Goal: Task Accomplishment & Management: Complete application form

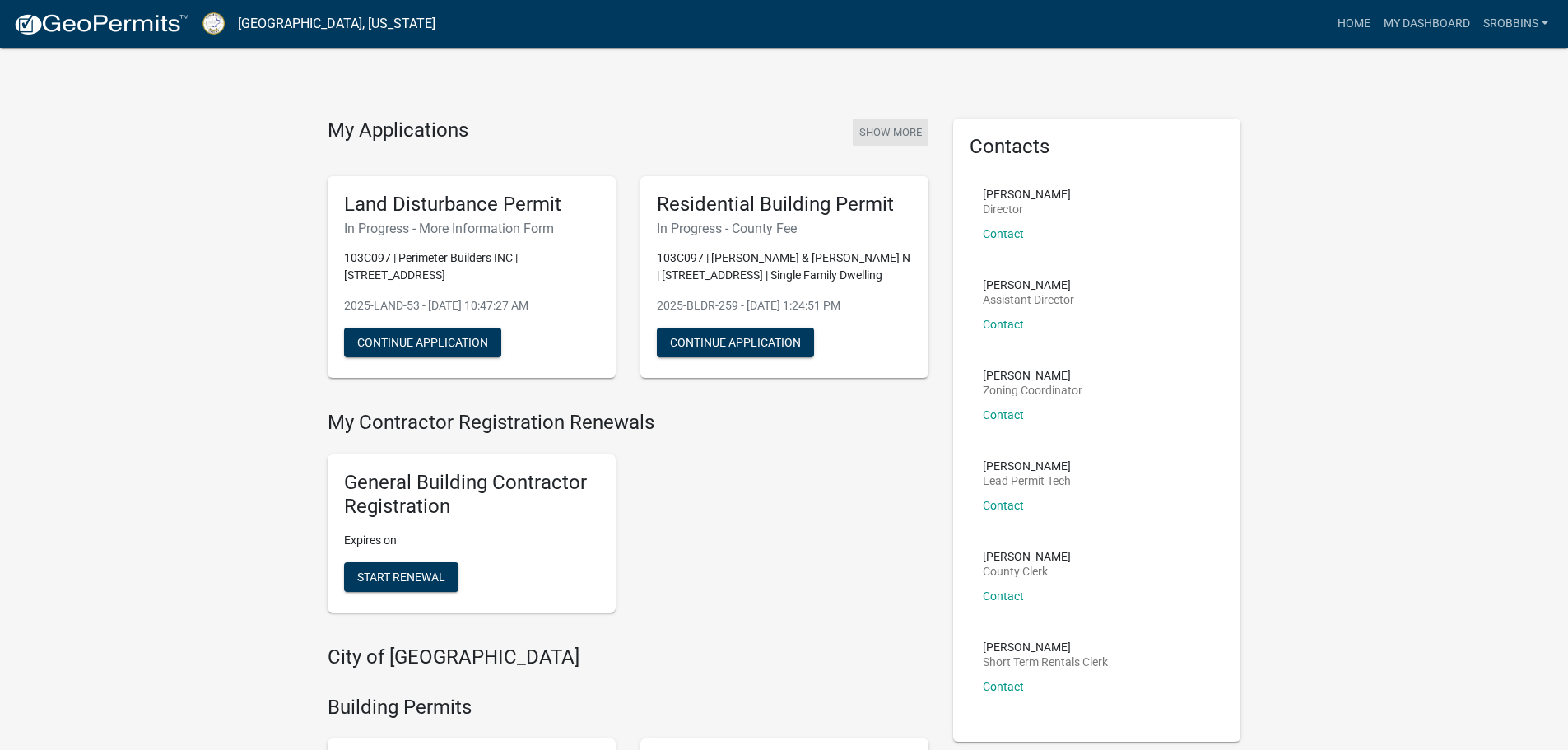
click at [910, 135] on button "Show More" at bounding box center [891, 132] width 76 height 28
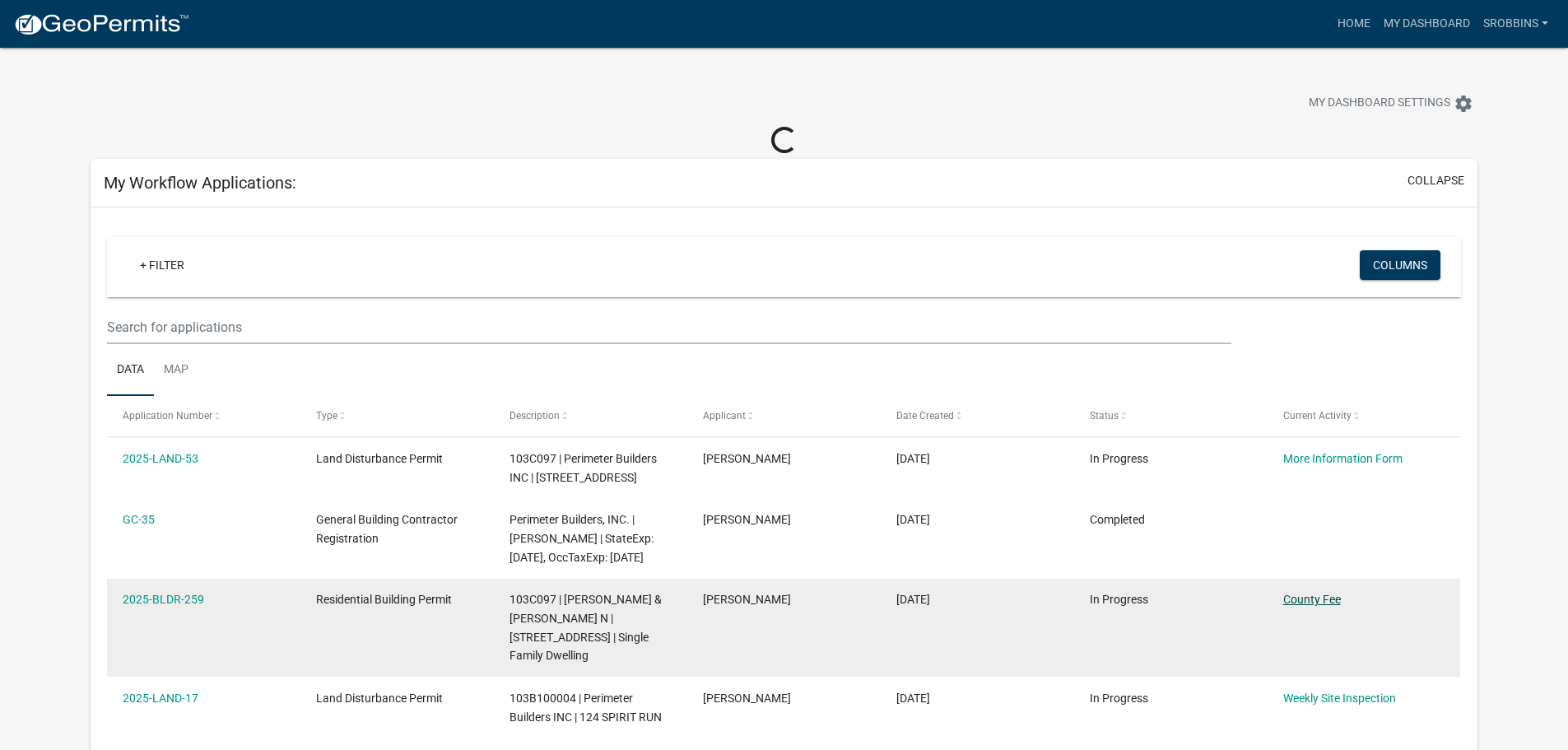
click at [1329, 606] on link "County Fee" at bounding box center [1312, 599] width 58 height 13
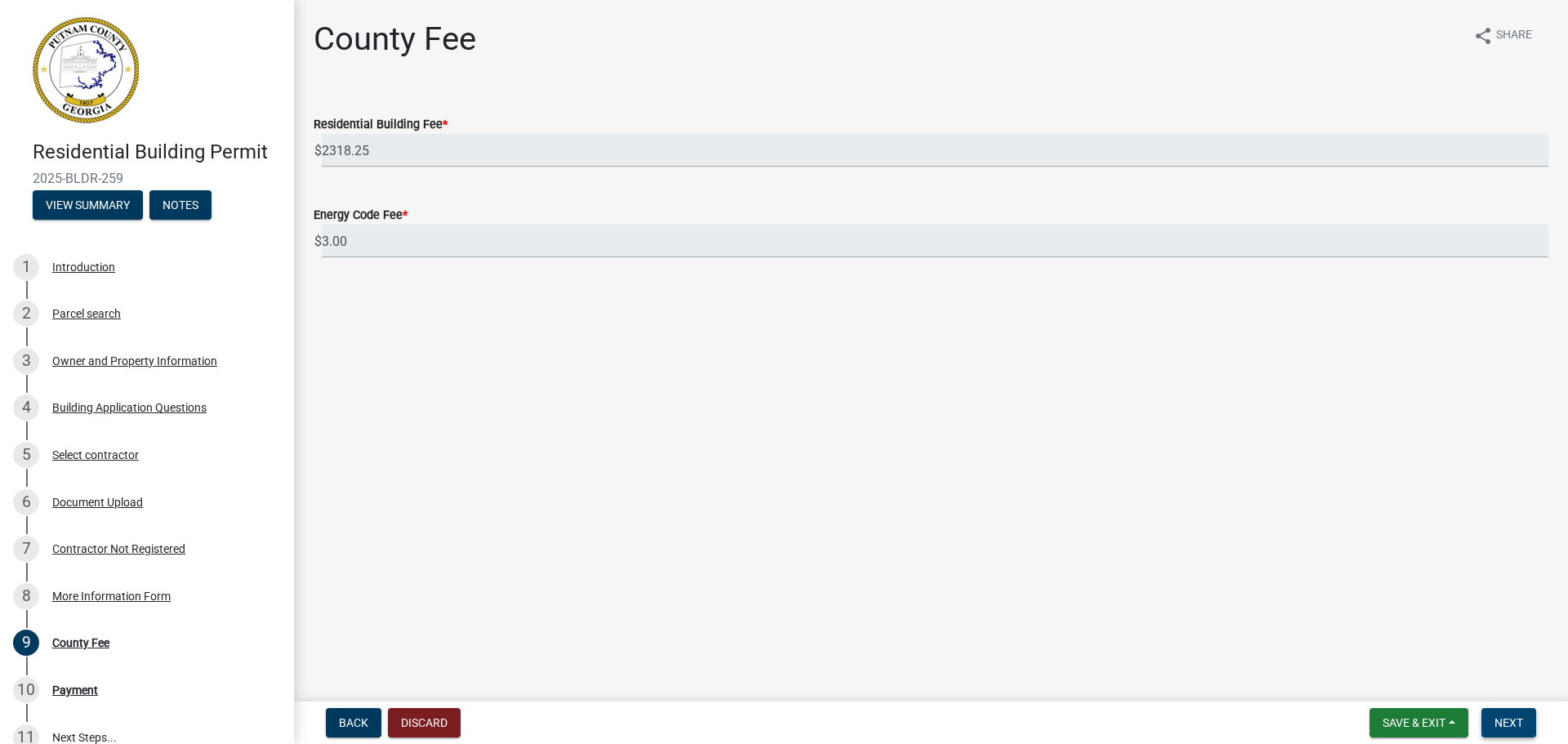
click at [1526, 728] on button "Next" at bounding box center [1509, 722] width 55 height 29
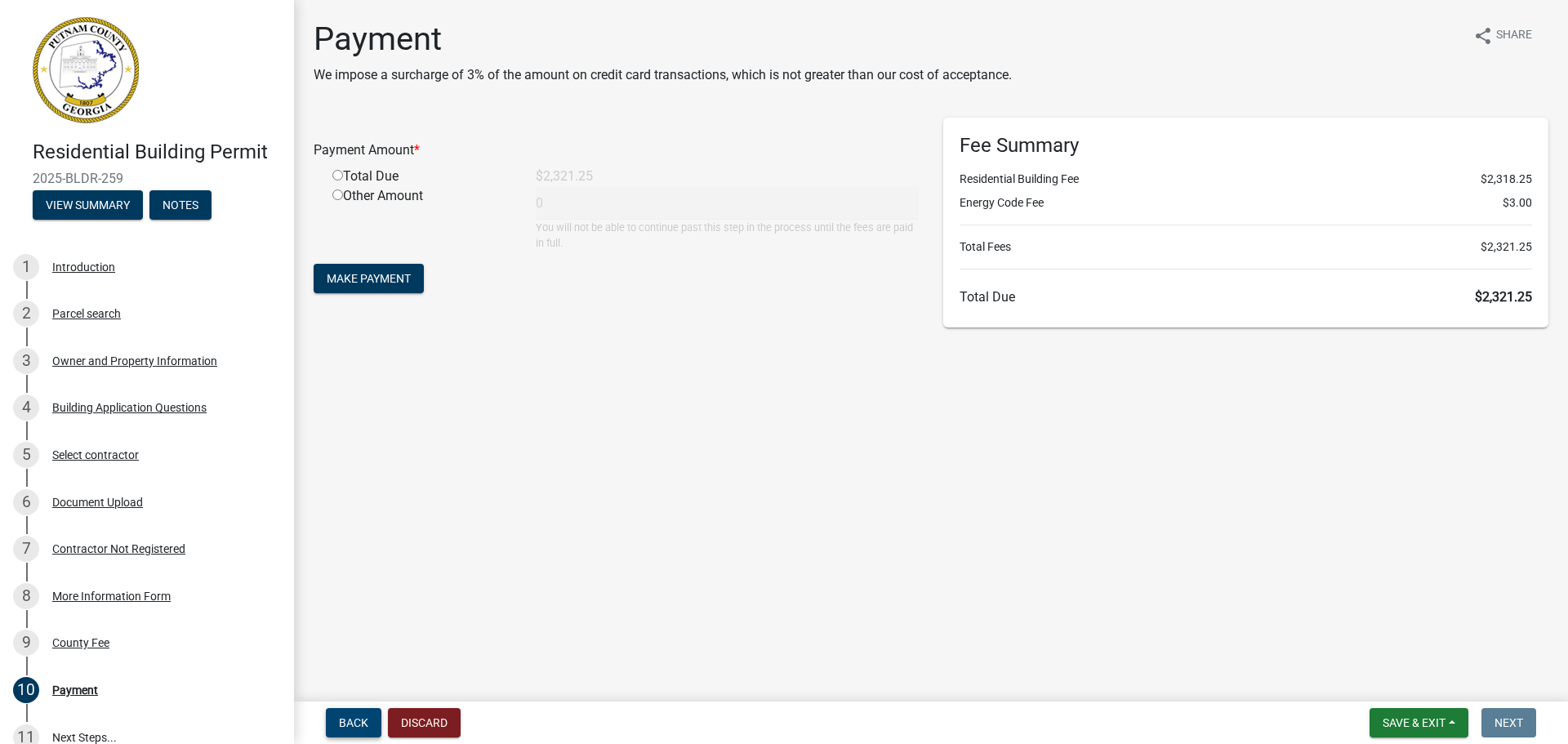
click at [352, 716] on span "Back" at bounding box center [353, 722] width 29 height 13
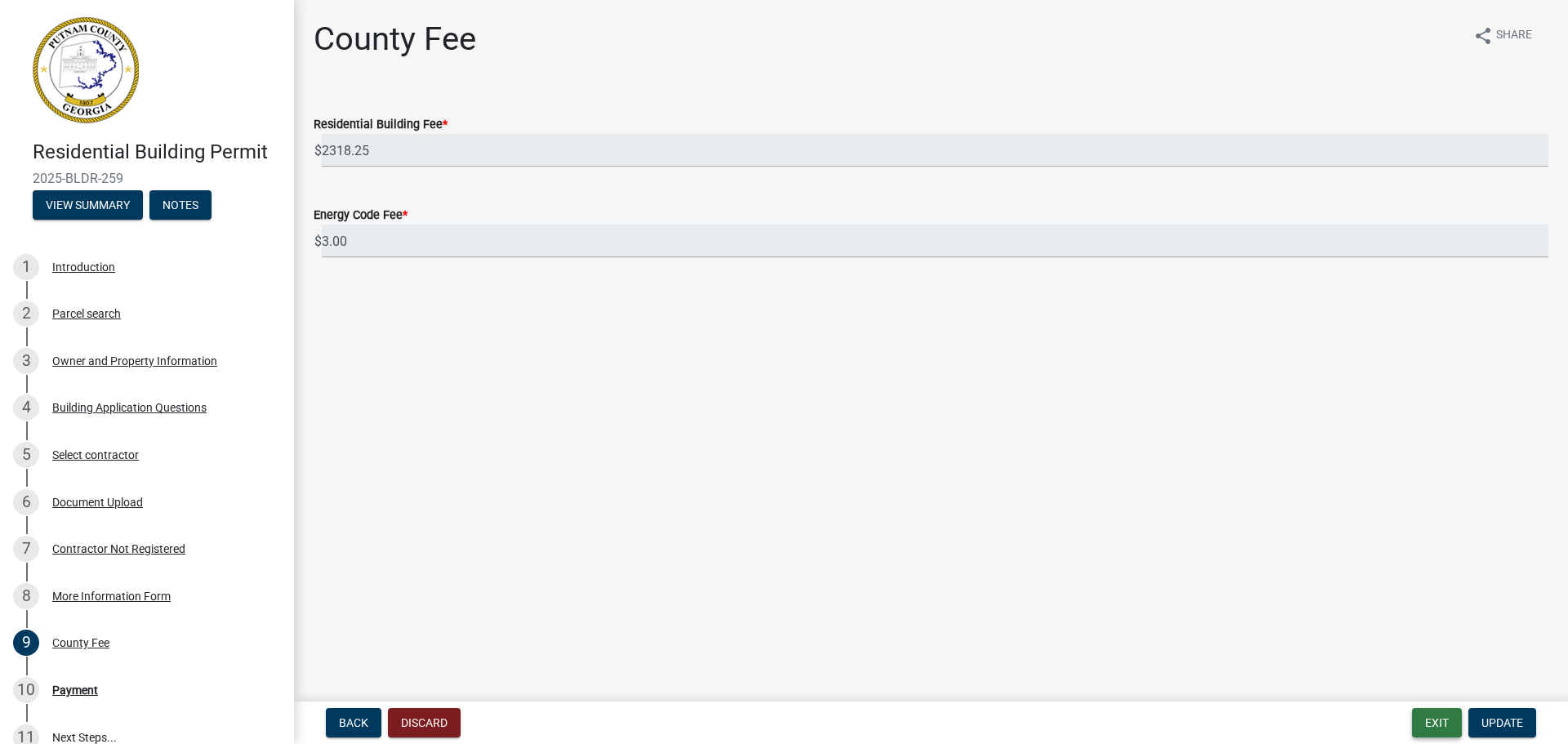
click at [1451, 730] on button "Exit" at bounding box center [1437, 722] width 50 height 29
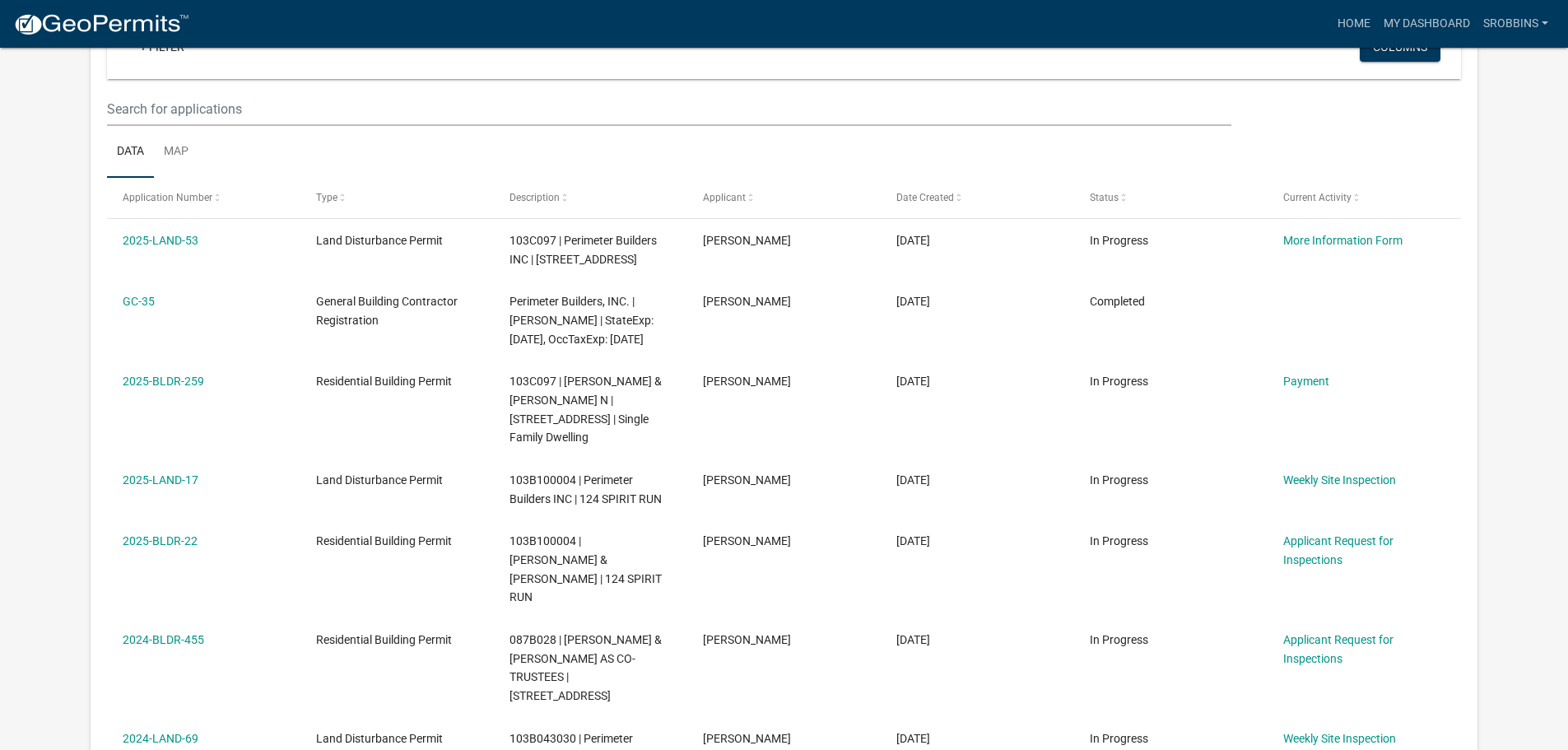
scroll to position [218, 0]
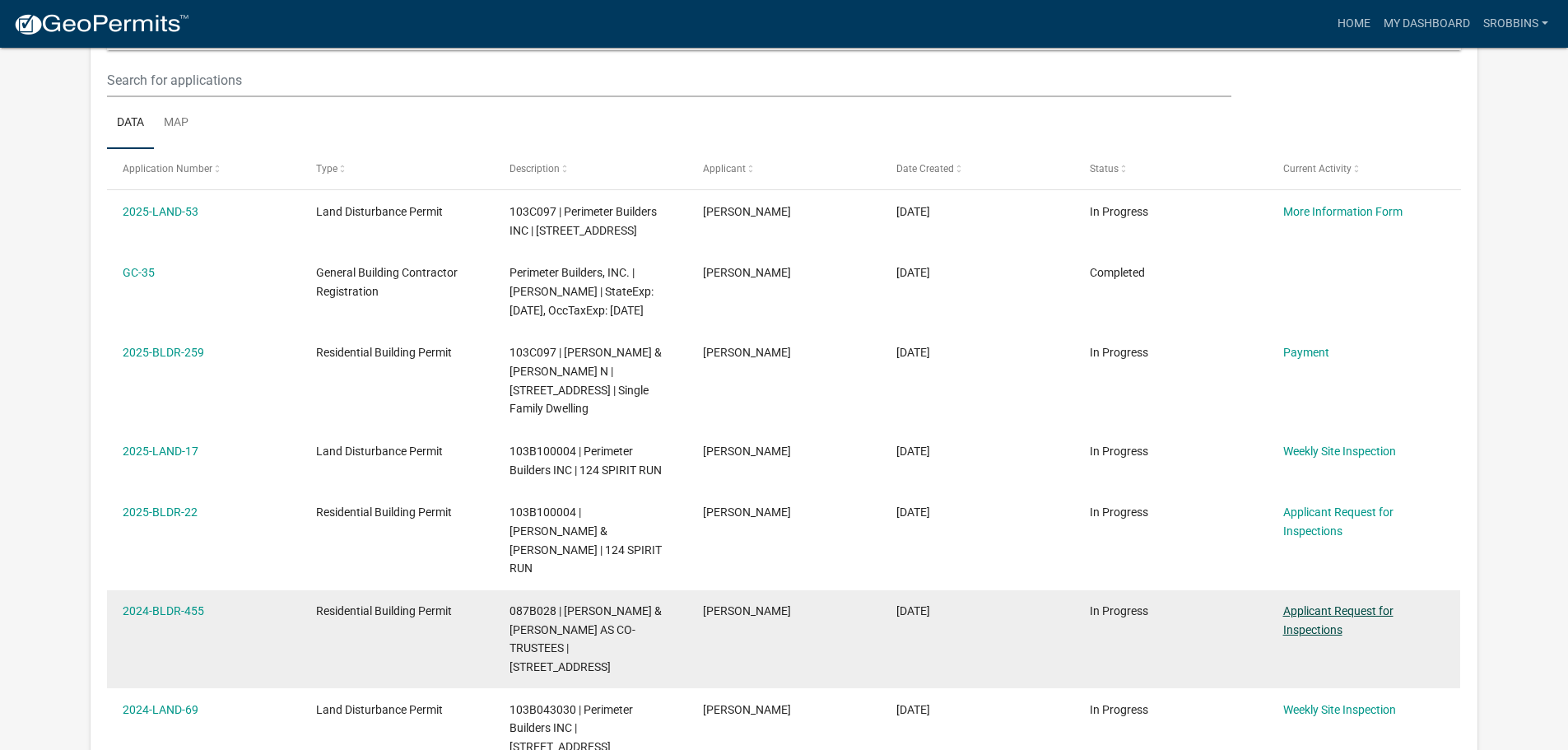
click at [1305, 604] on link "Applicant Request for Inspections" at bounding box center [1339, 620] width 110 height 32
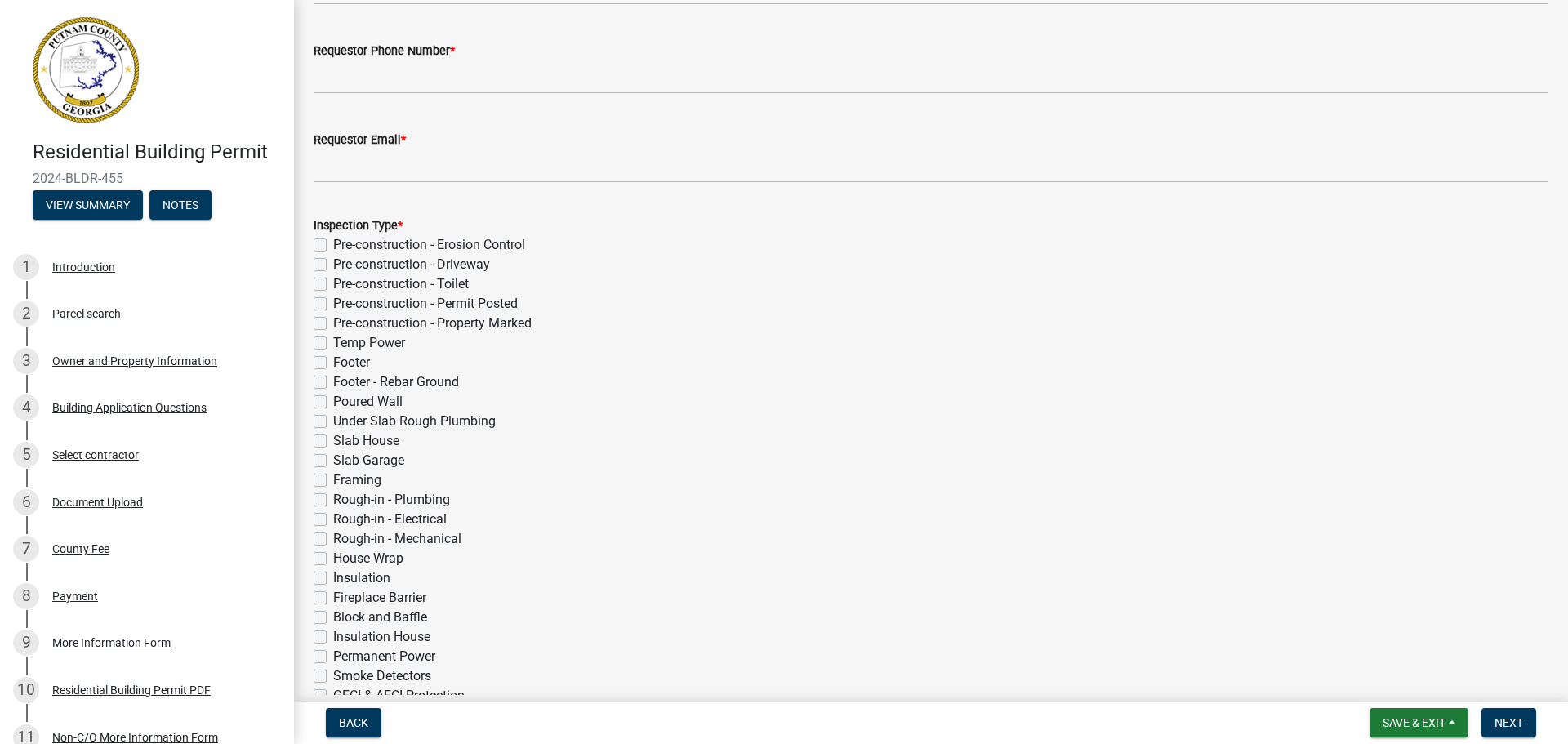
scroll to position [163, 0]
click at [333, 479] on label "Framing" at bounding box center [357, 479] width 48 height 20
click at [333, 479] on input "Framing" at bounding box center [338, 474] width 10 height 10
checkbox input "true"
checkbox input "false"
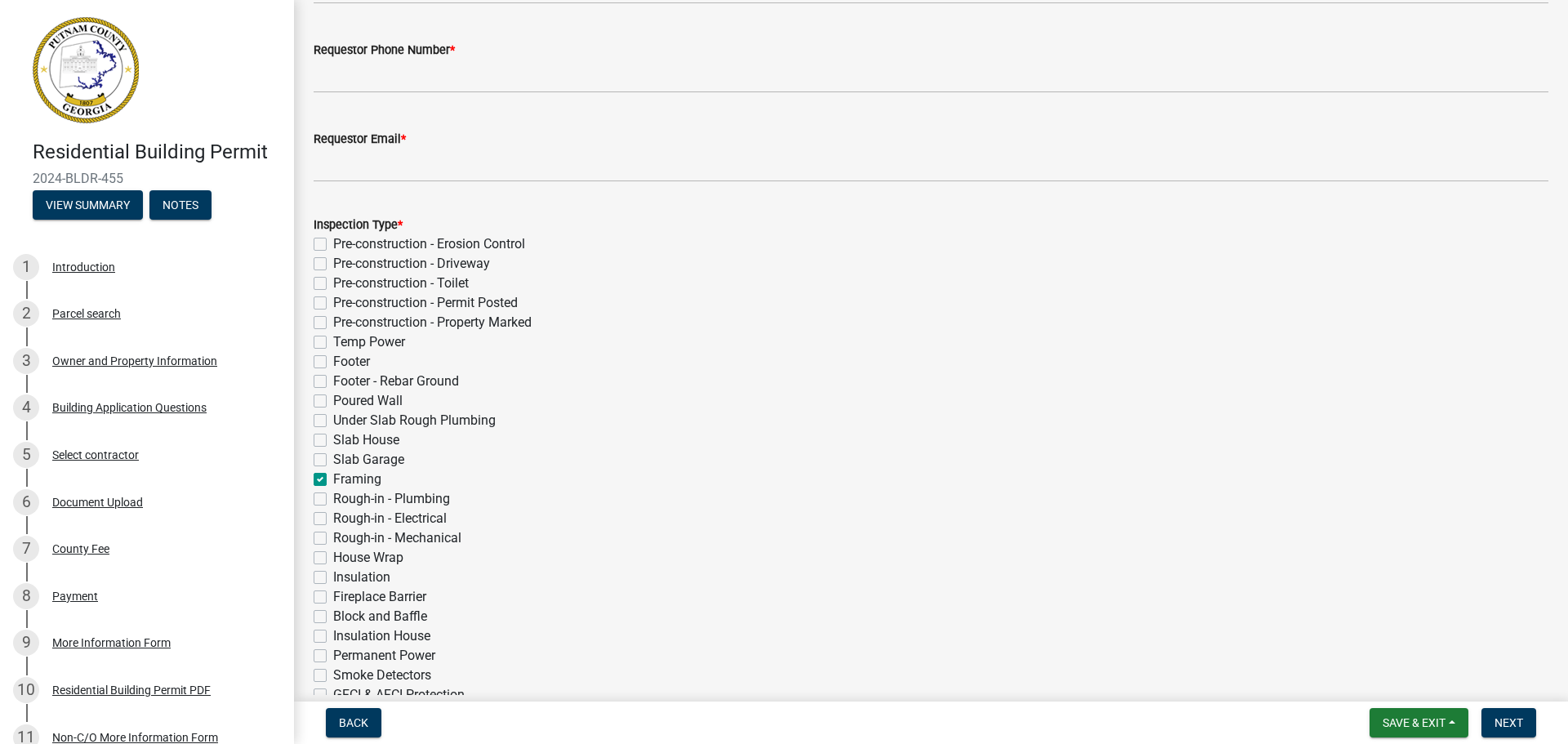
checkbox input "false"
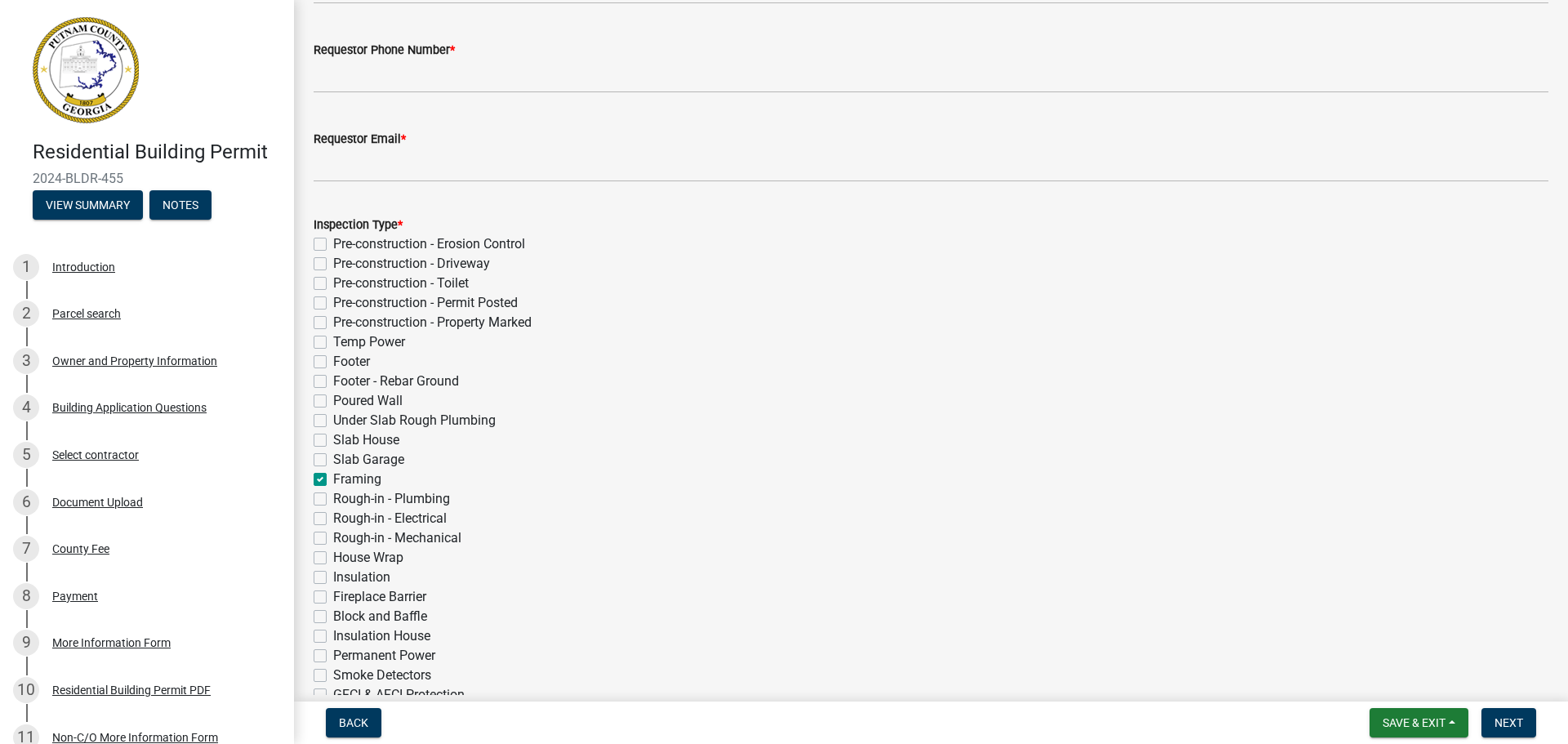
checkbox input "false"
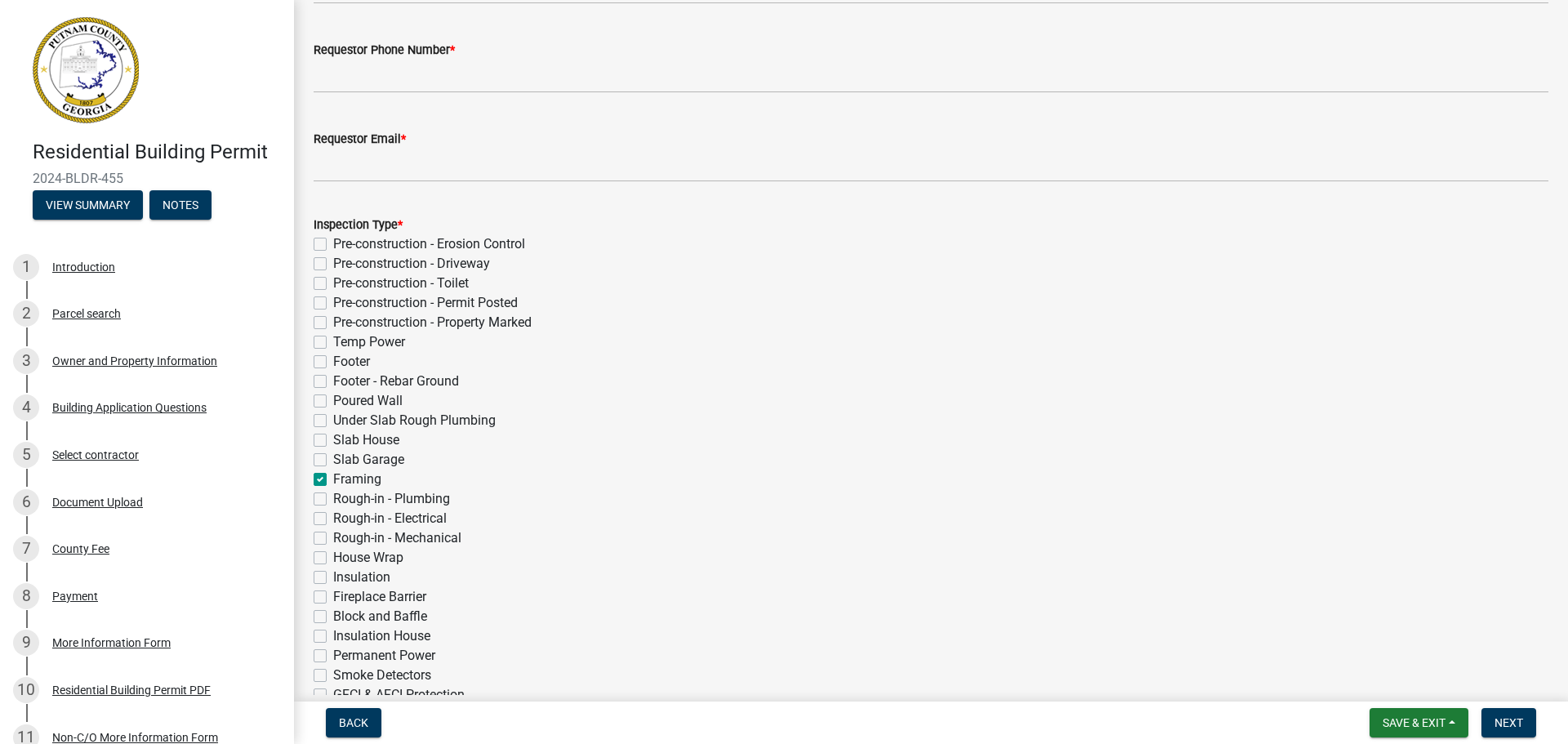
checkbox input "false"
checkbox input "true"
checkbox input "false"
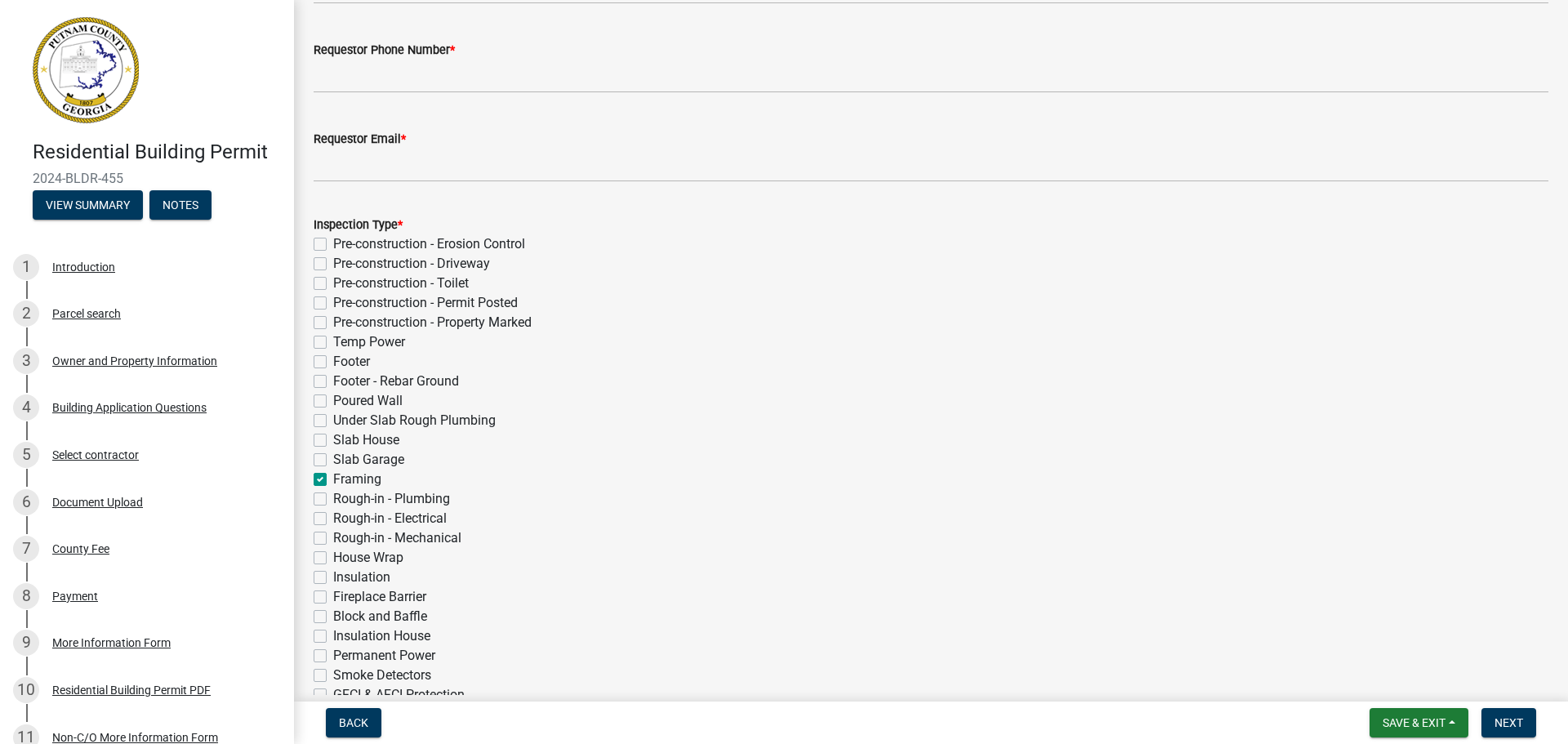
checkbox input "false"
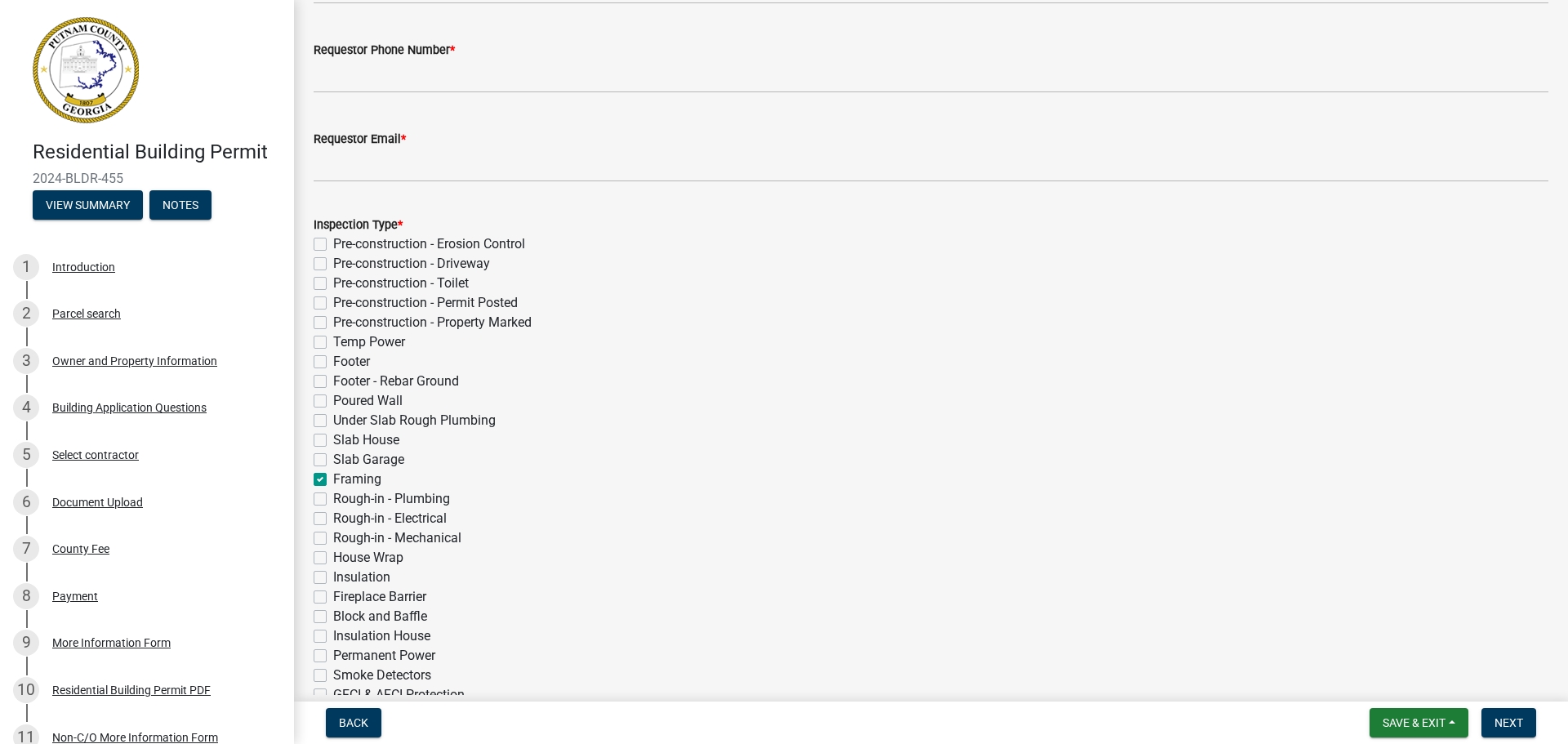
checkbox input "false"
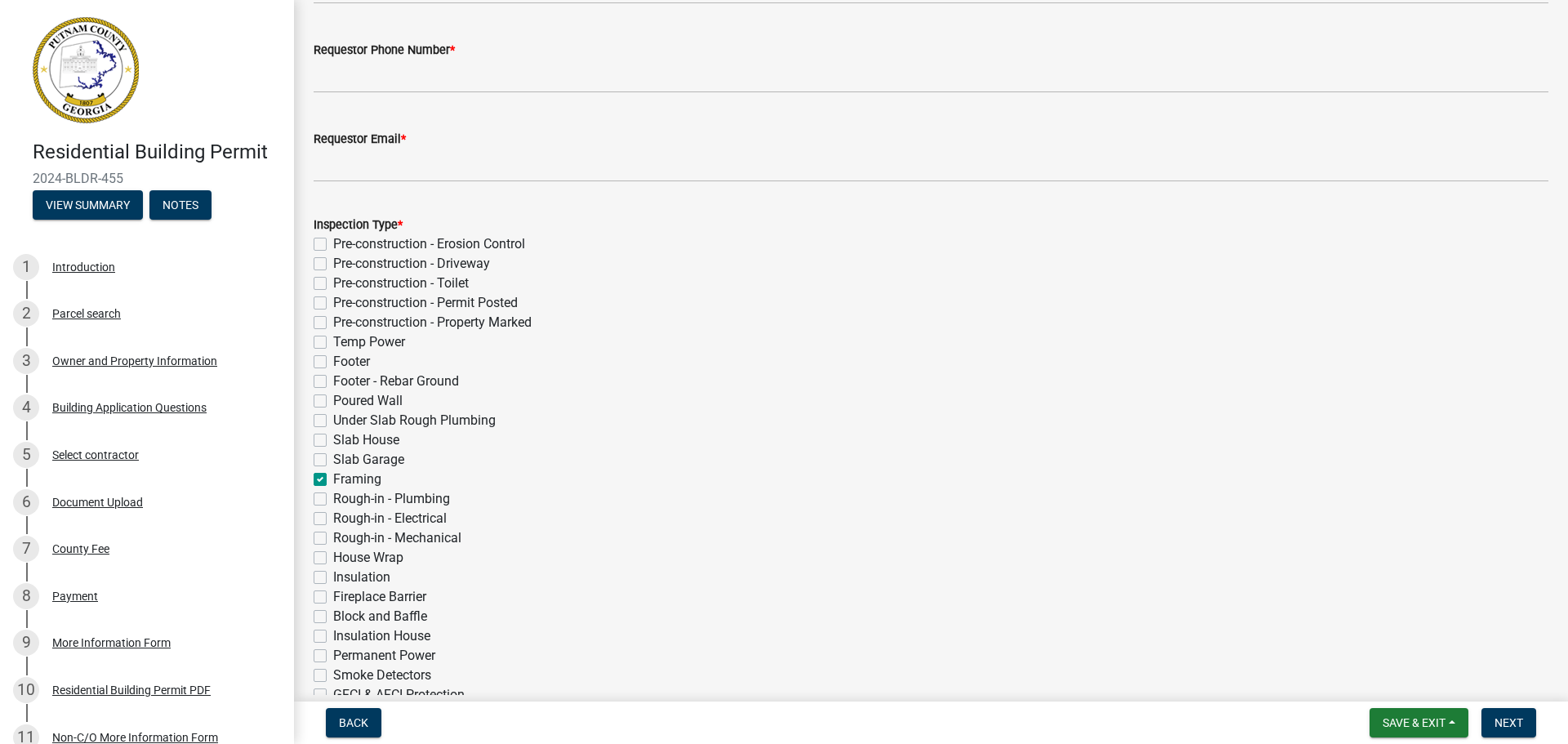
checkbox input "false"
click at [333, 499] on label "Rough-in - Plumbing" at bounding box center [392, 499] width 117 height 20
click at [333, 499] on input "Rough-in - Plumbing" at bounding box center [338, 494] width 10 height 10
checkbox input "true"
checkbox input "false"
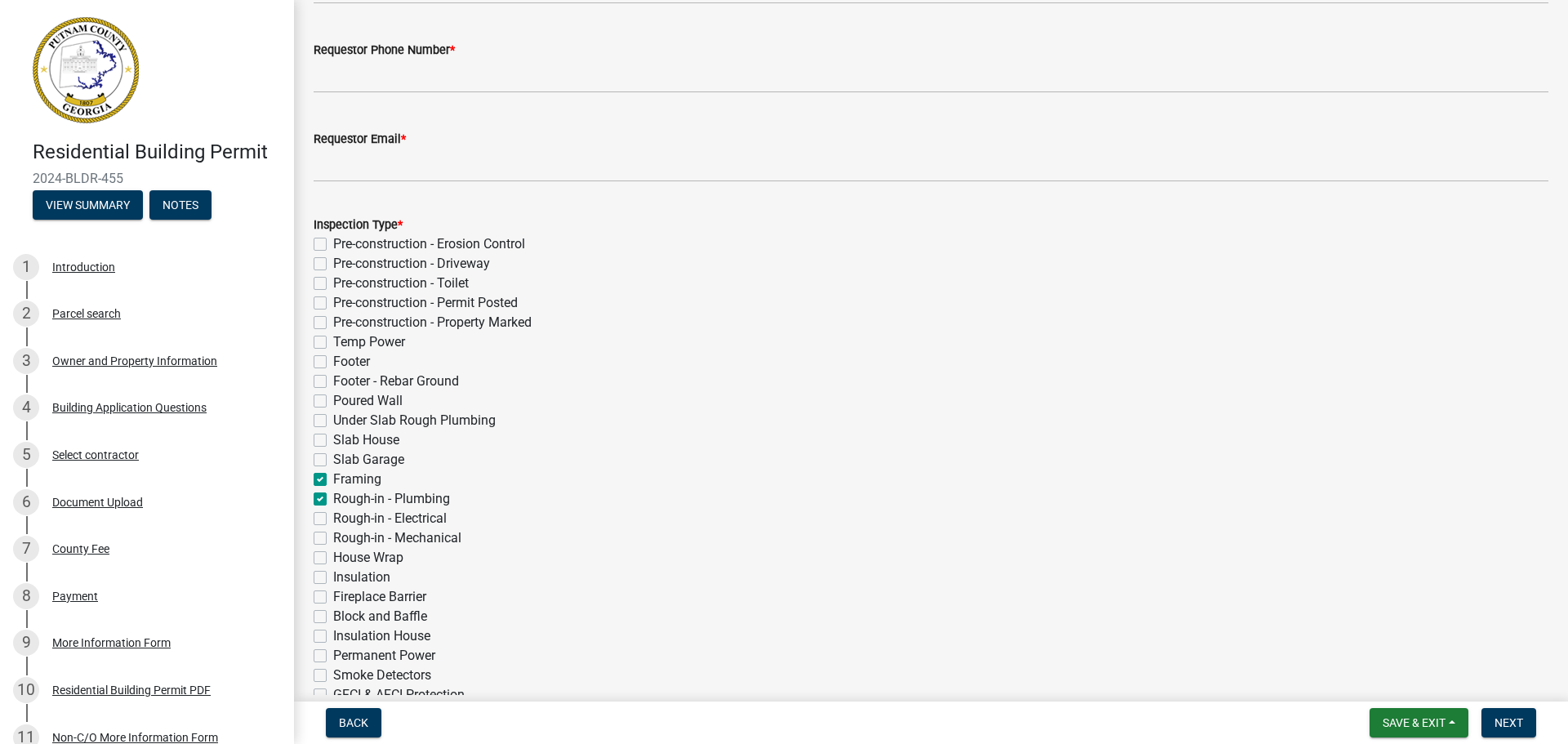
checkbox input "false"
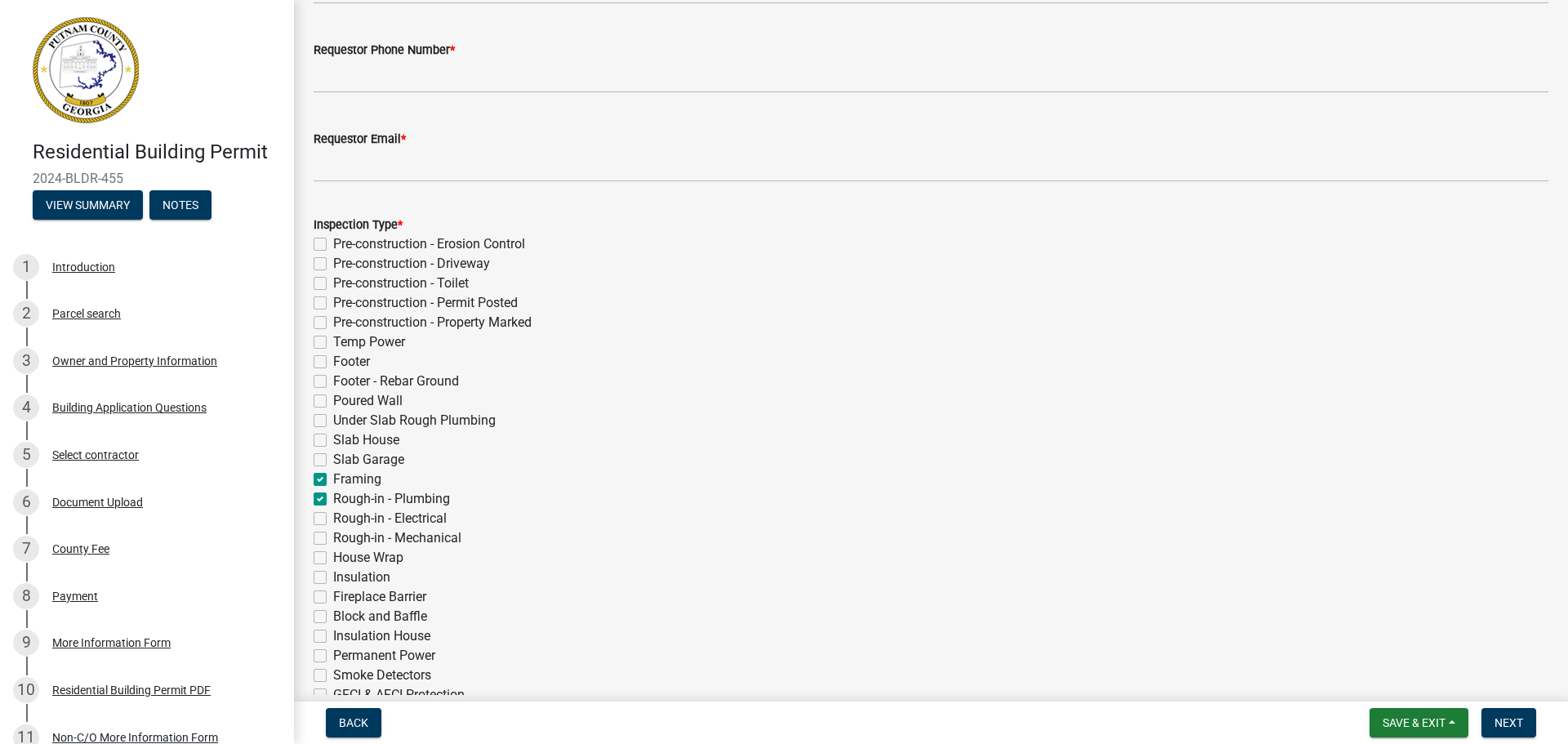
checkbox input "false"
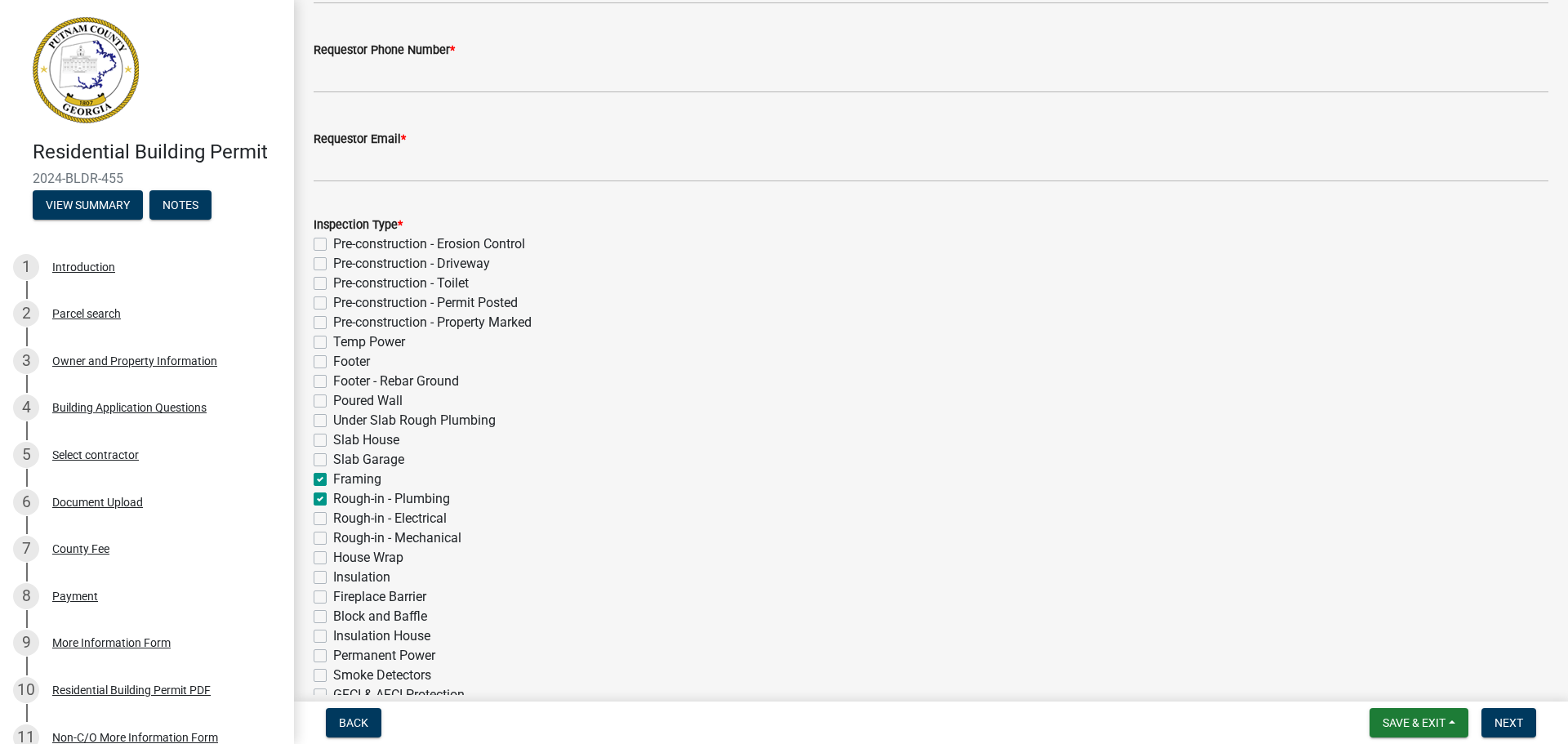
checkbox input "false"
checkbox input "true"
checkbox input "false"
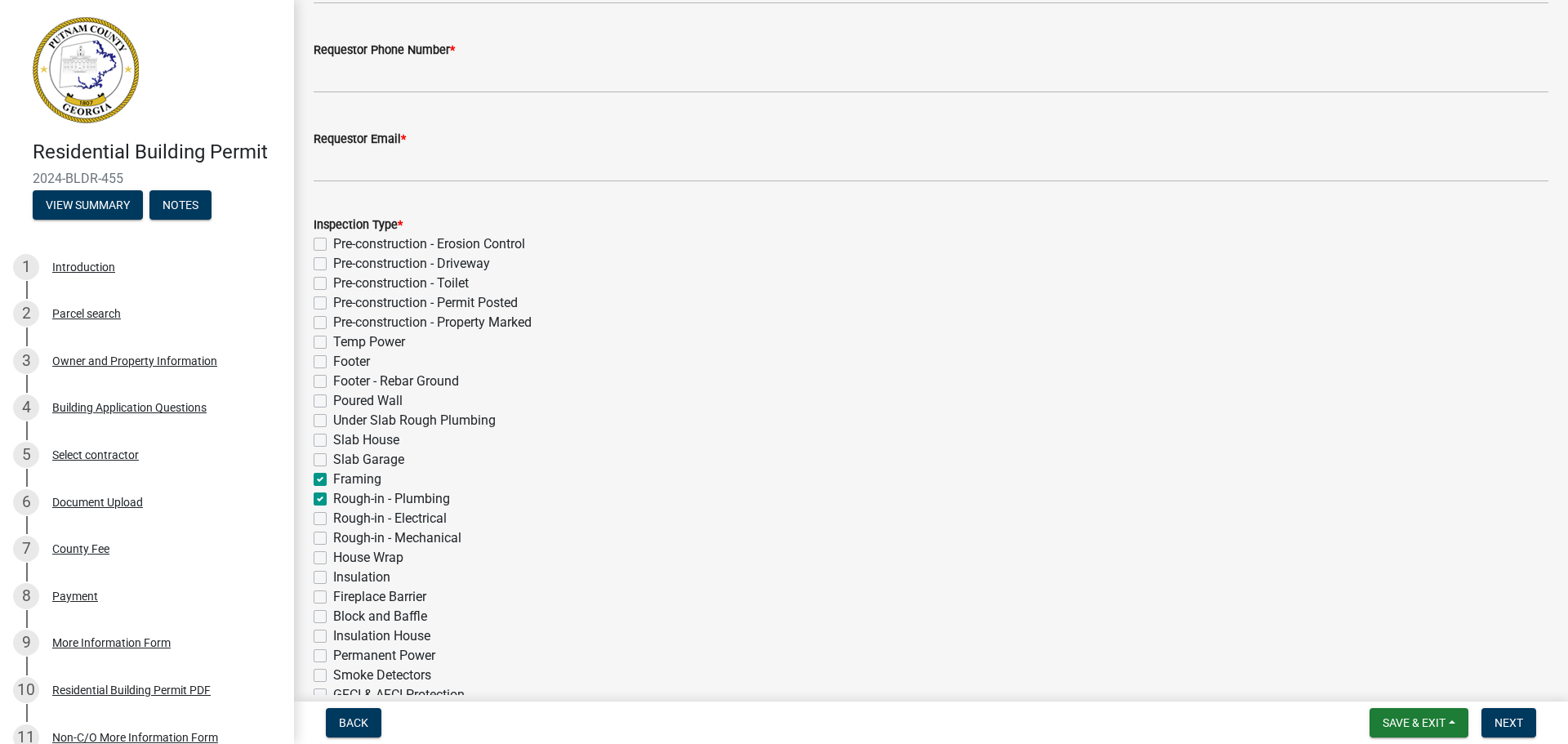
checkbox input "false"
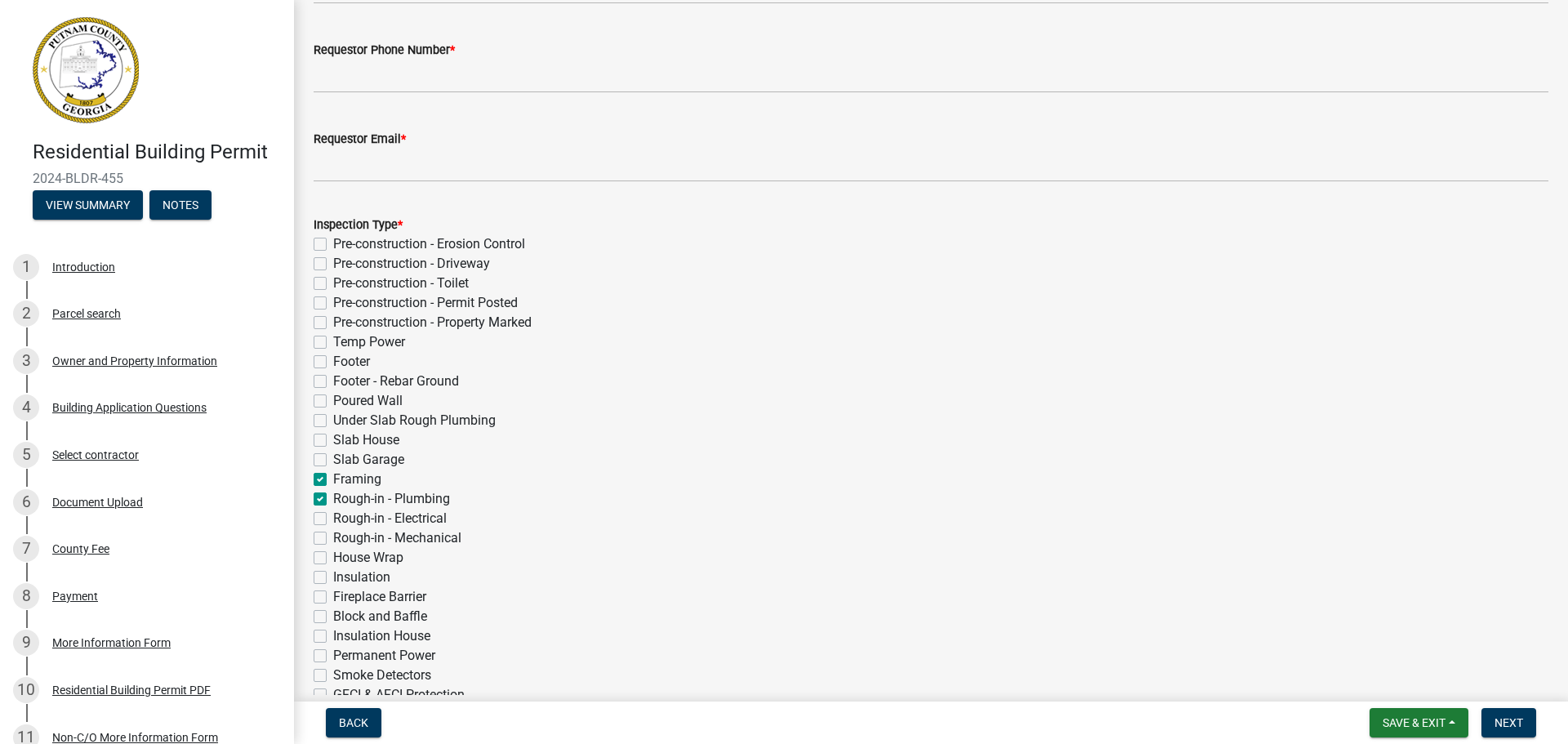
checkbox input "false"
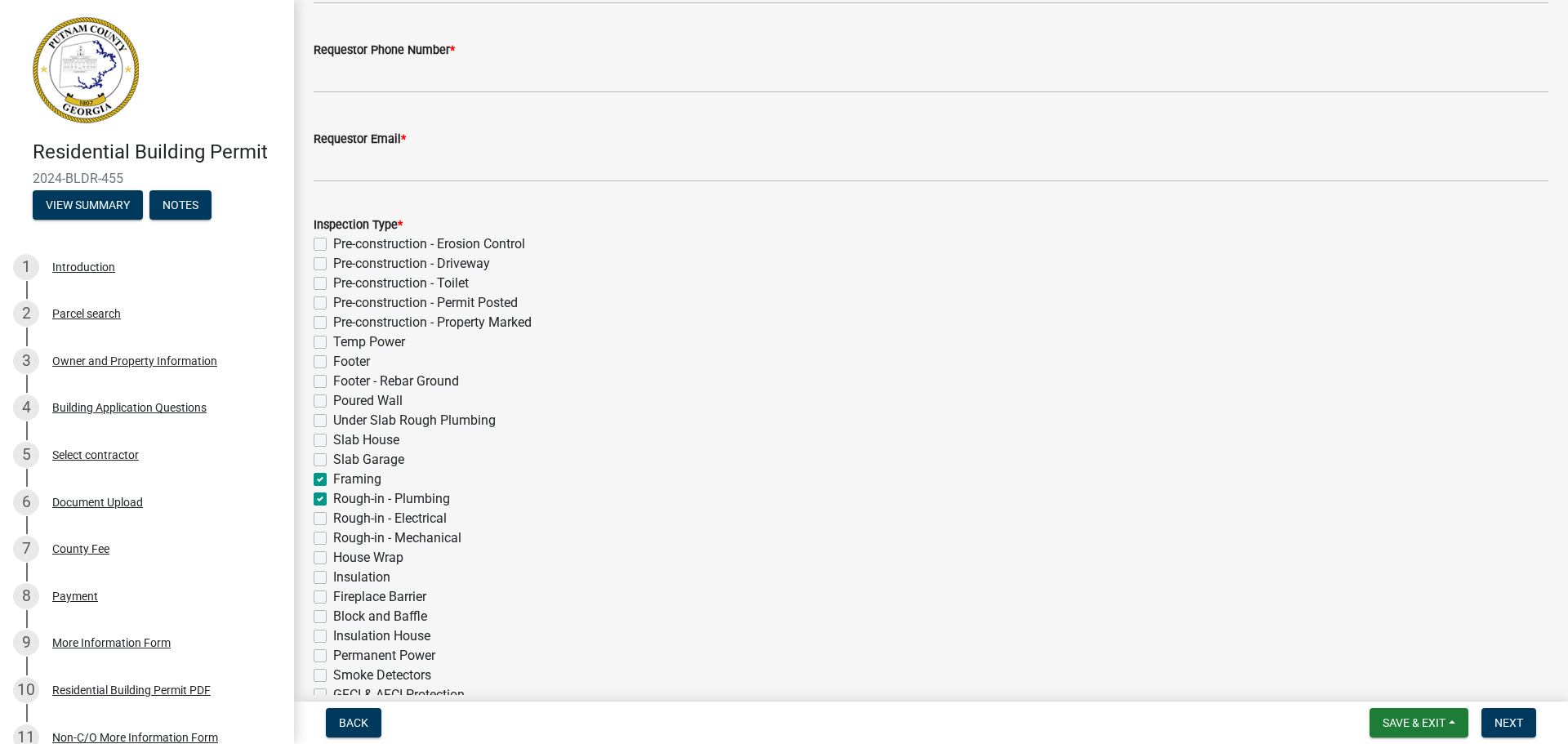
checkbox input "false"
click at [333, 517] on label "Rough-in - Electrical" at bounding box center [390, 518] width 113 height 20
click at [333, 517] on input "Rough-in - Electrical" at bounding box center [338, 513] width 10 height 10
checkbox input "true"
checkbox input "false"
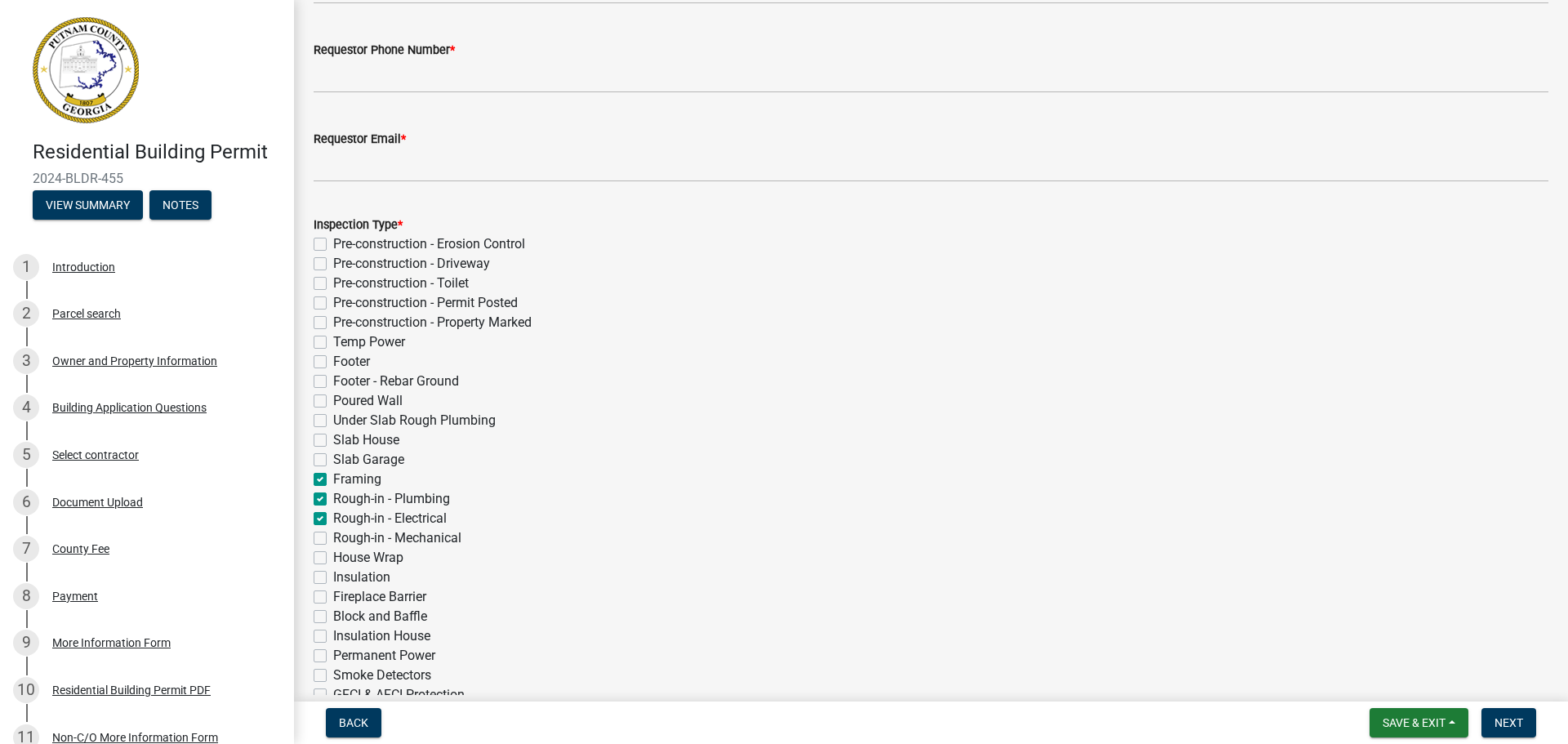
checkbox input "false"
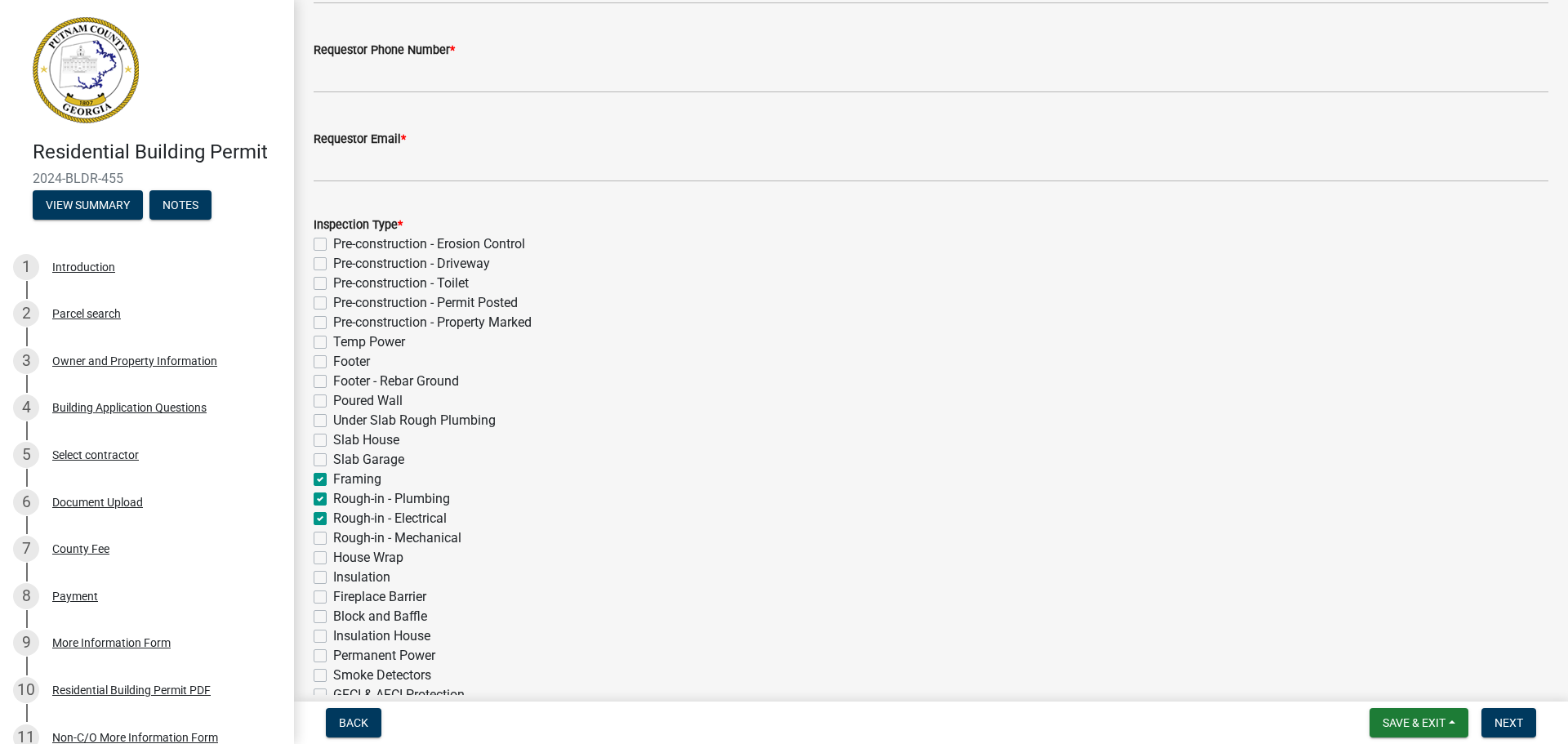
checkbox input "false"
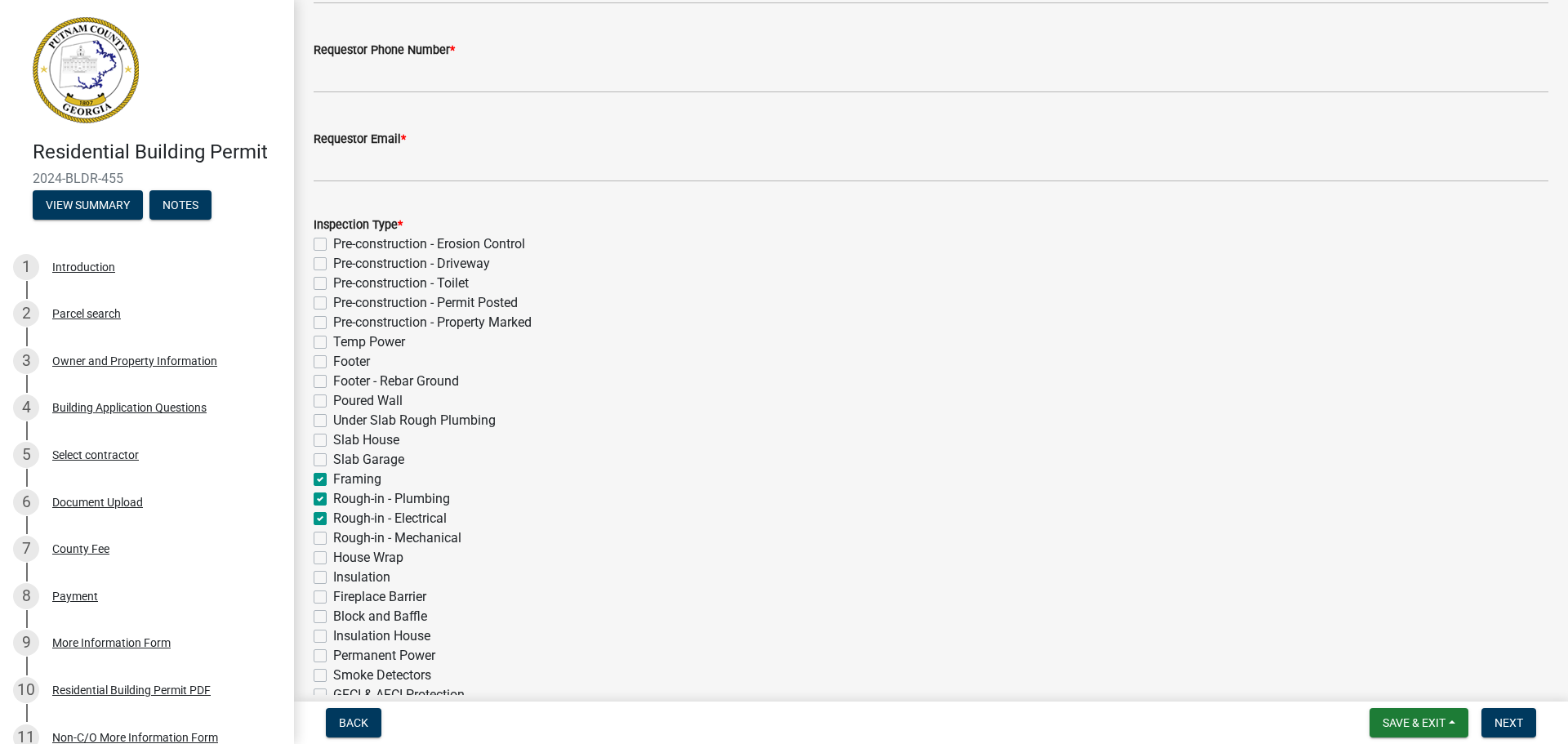
checkbox input "false"
checkbox input "true"
checkbox input "false"
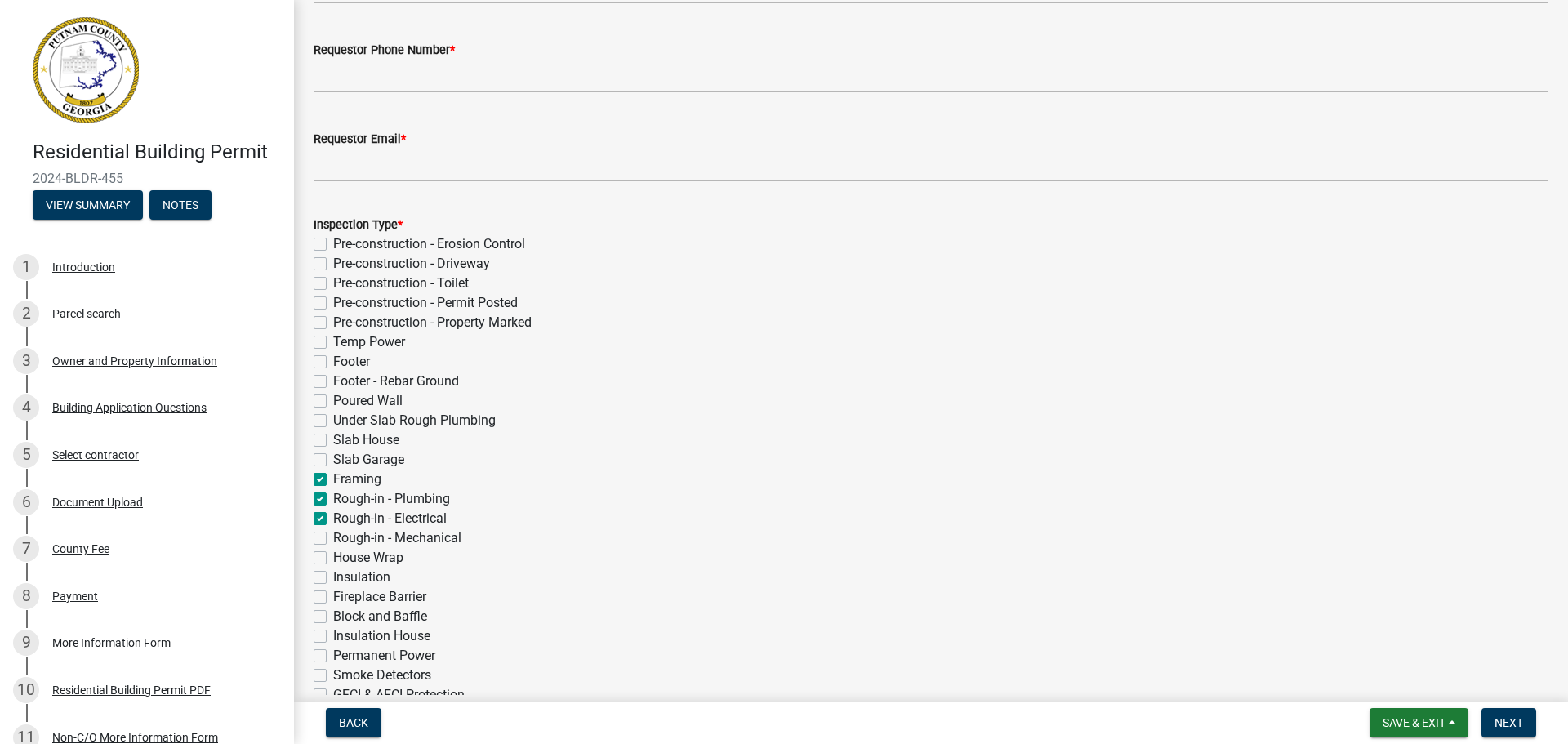
checkbox input "false"
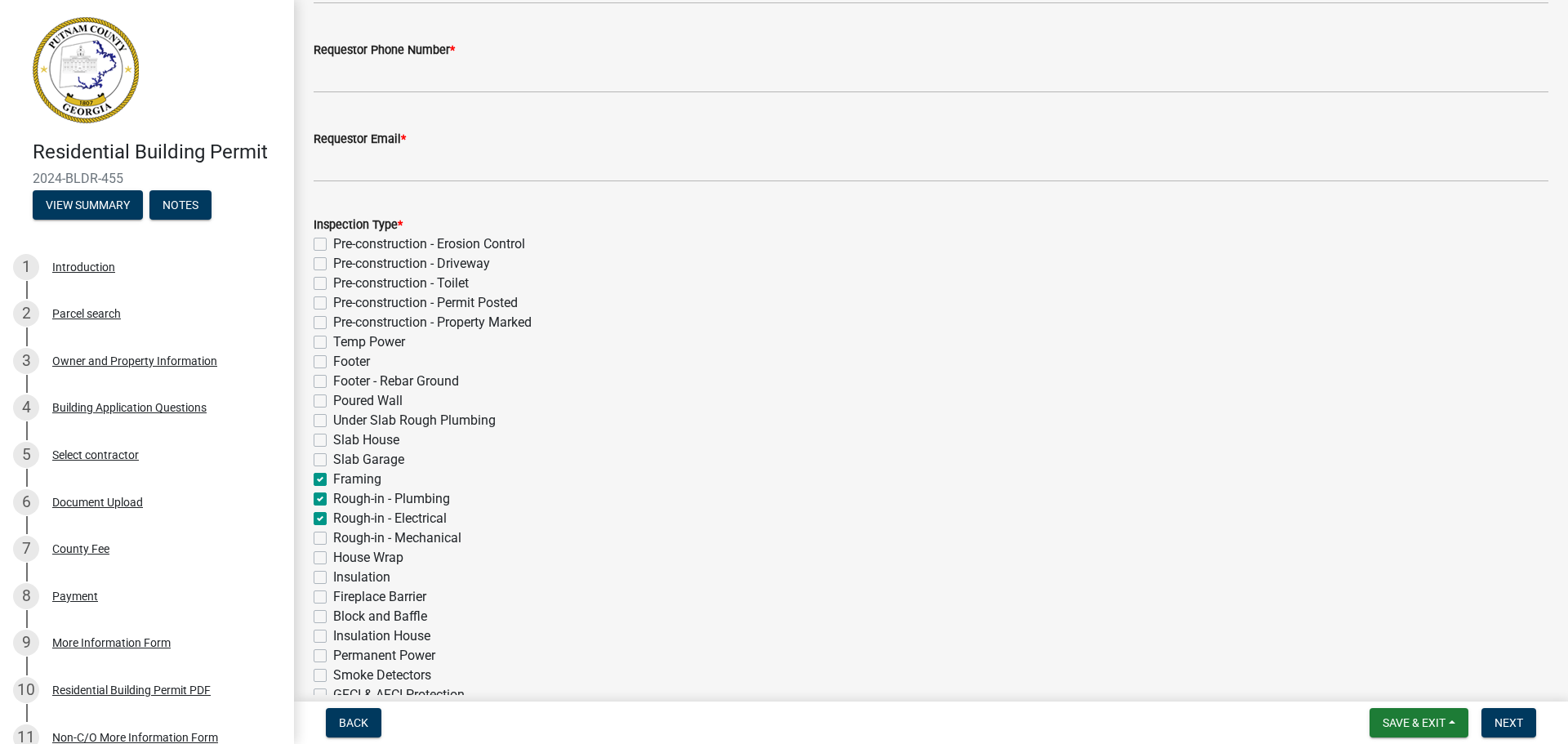
checkbox input "false"
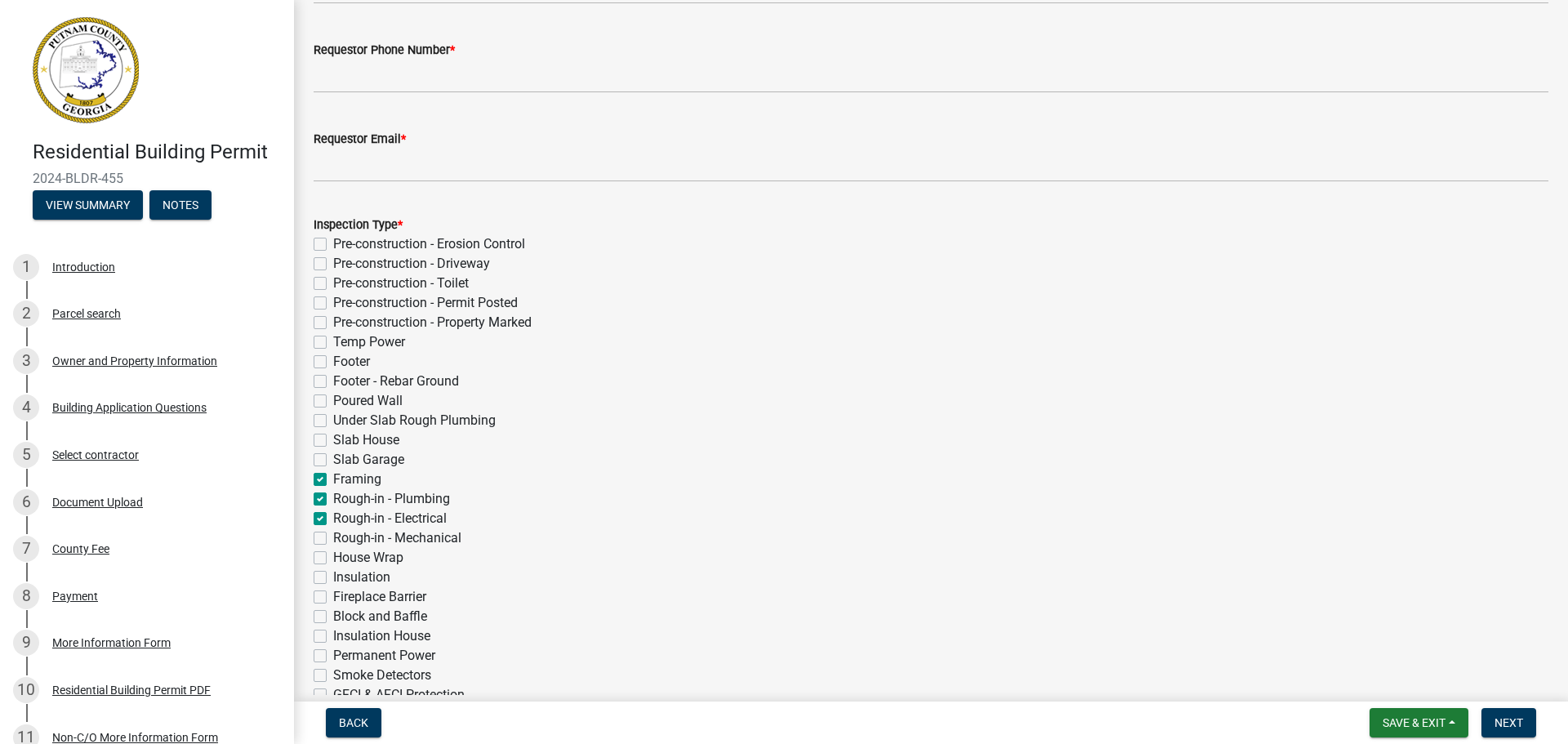
checkbox input "false"
click at [333, 538] on label "Rough-in - Mechanical" at bounding box center [397, 537] width 128 height 20
click at [333, 538] on input "Rough-in - Mechanical" at bounding box center [338, 533] width 10 height 10
checkbox input "true"
checkbox input "false"
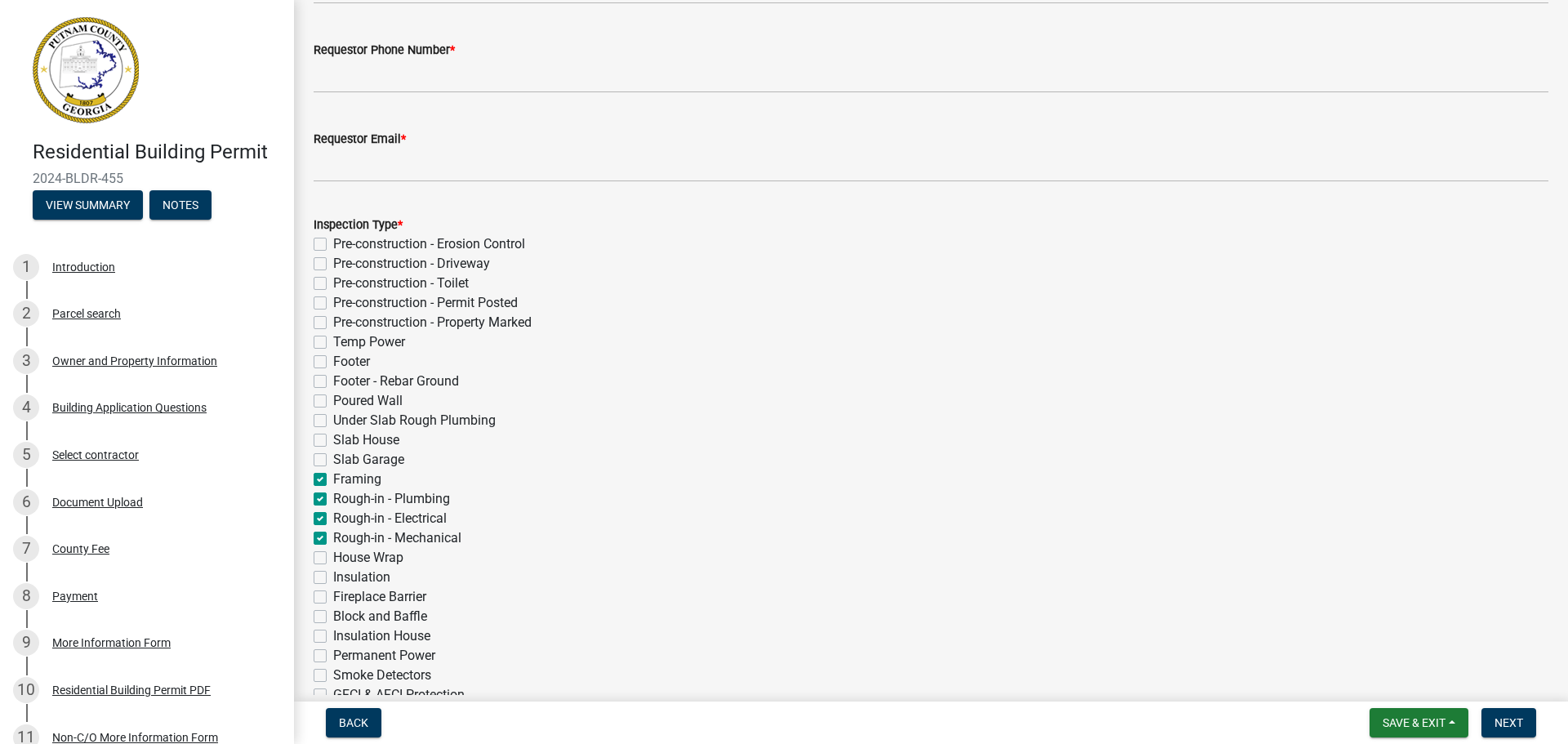
checkbox input "false"
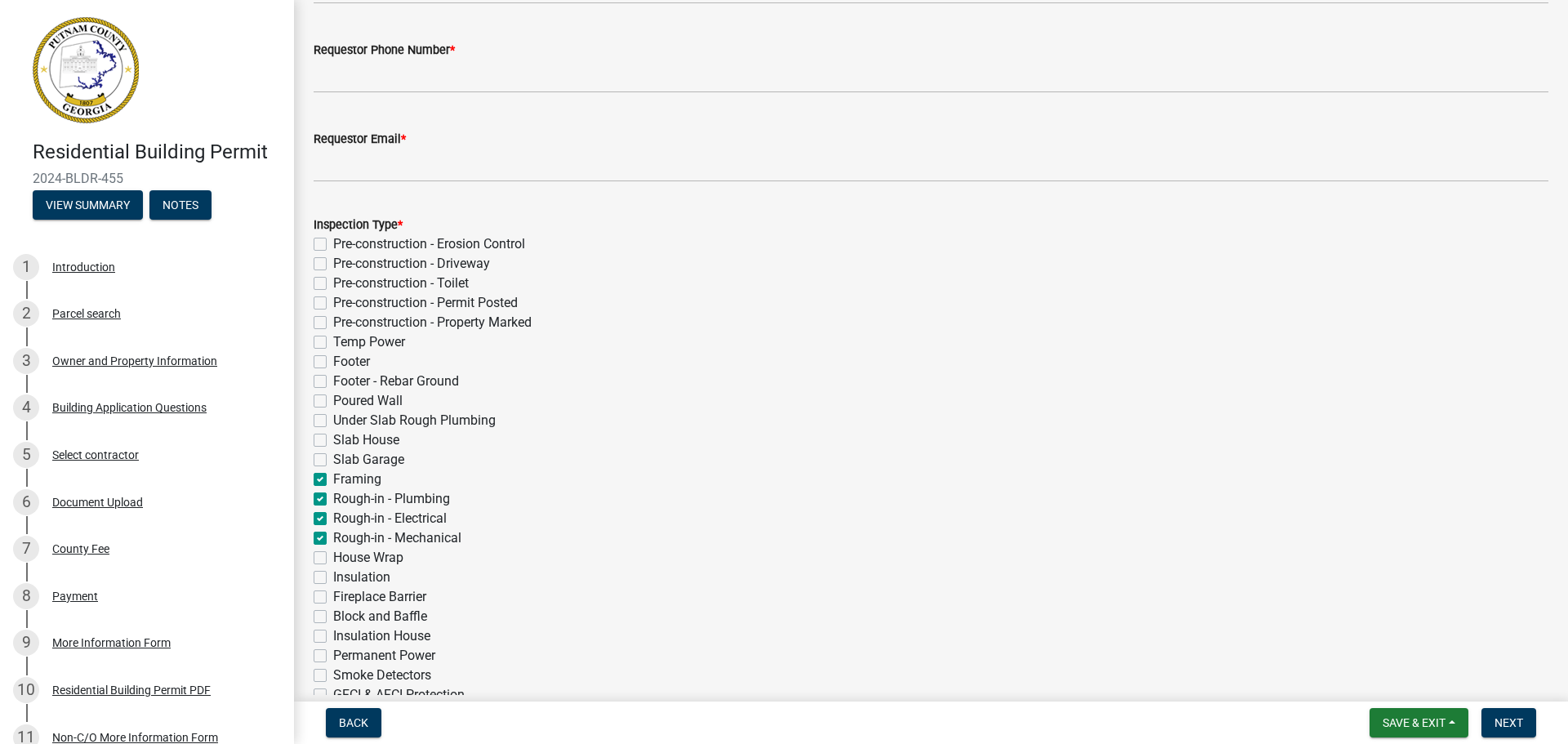
checkbox input "false"
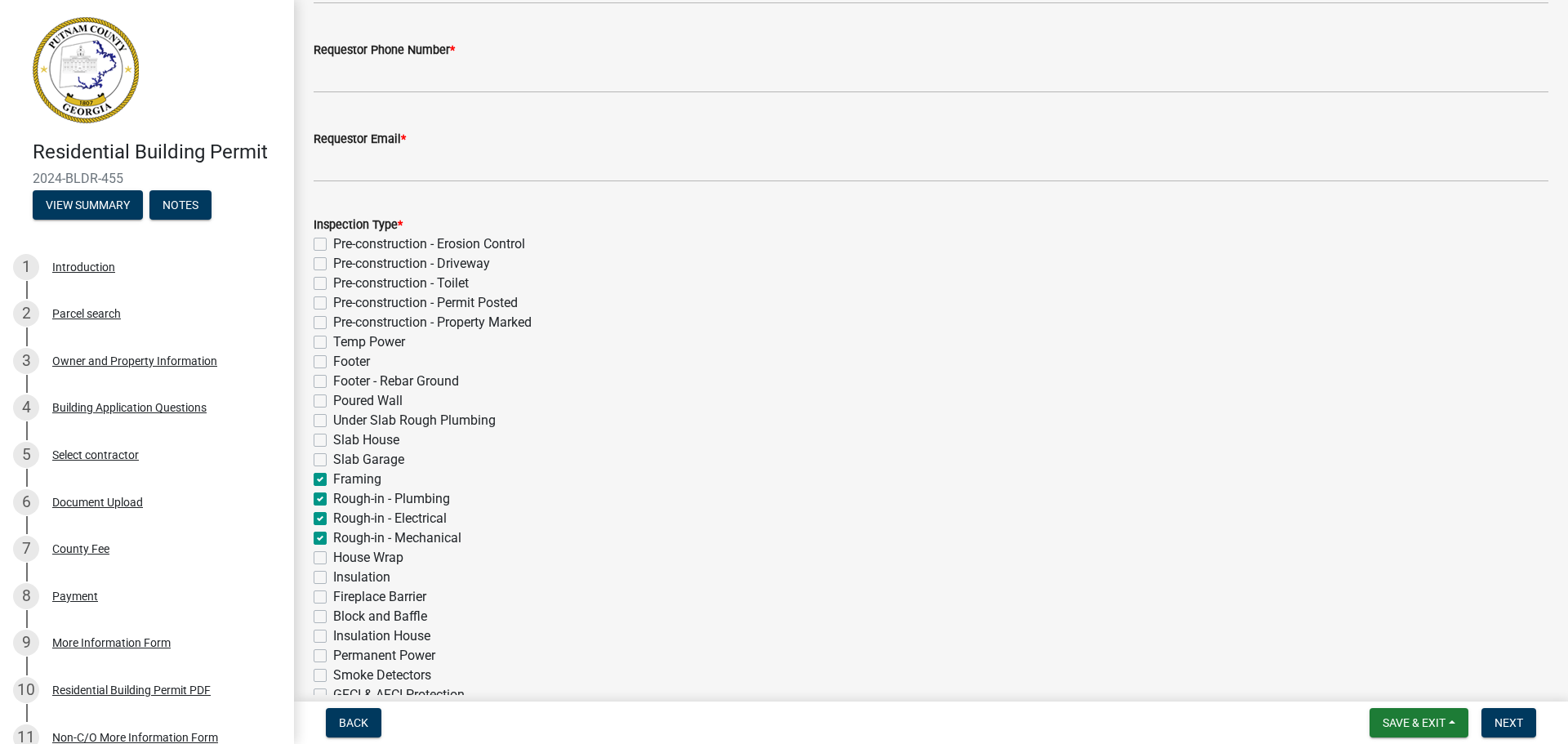
checkbox input "false"
checkbox input "true"
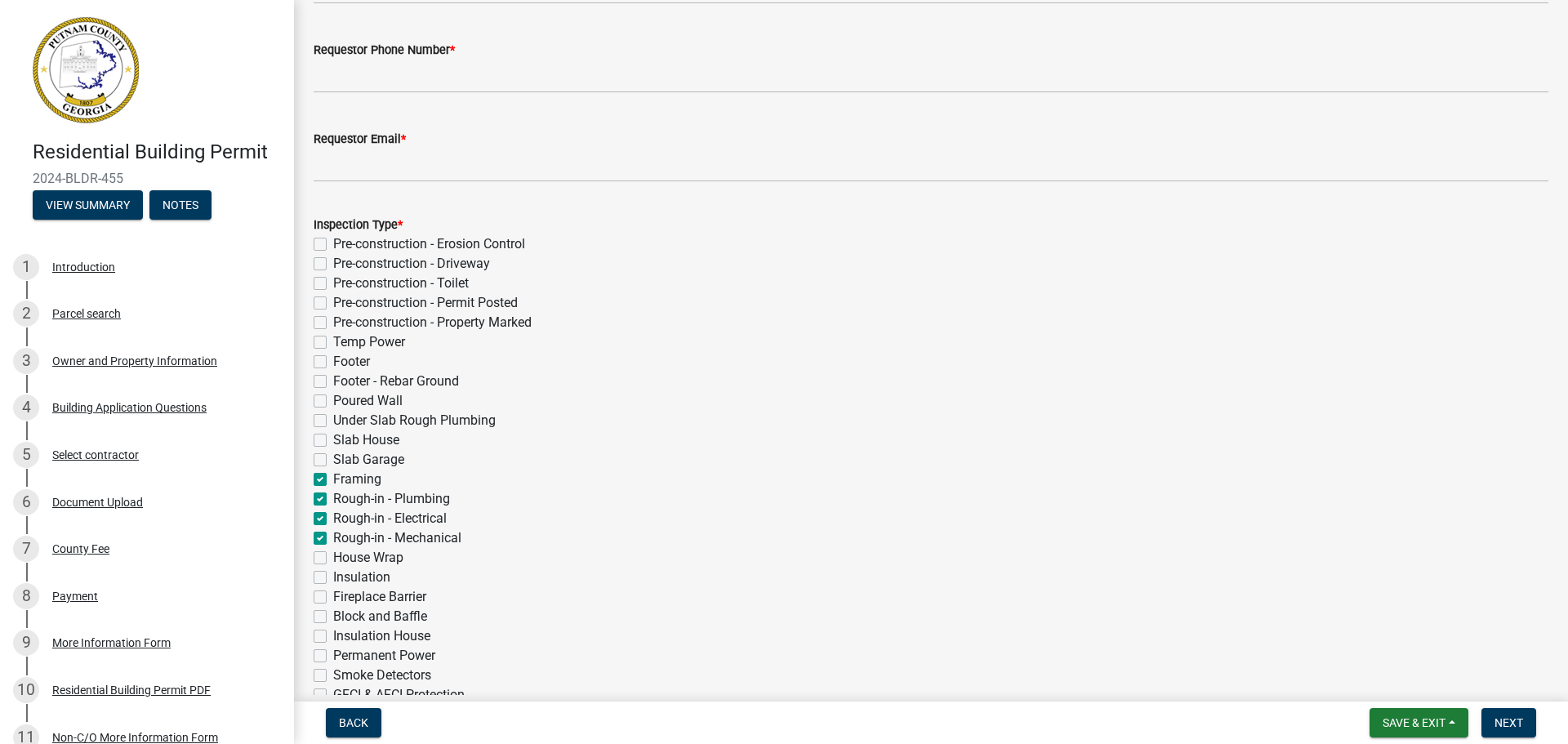
checkbox input "false"
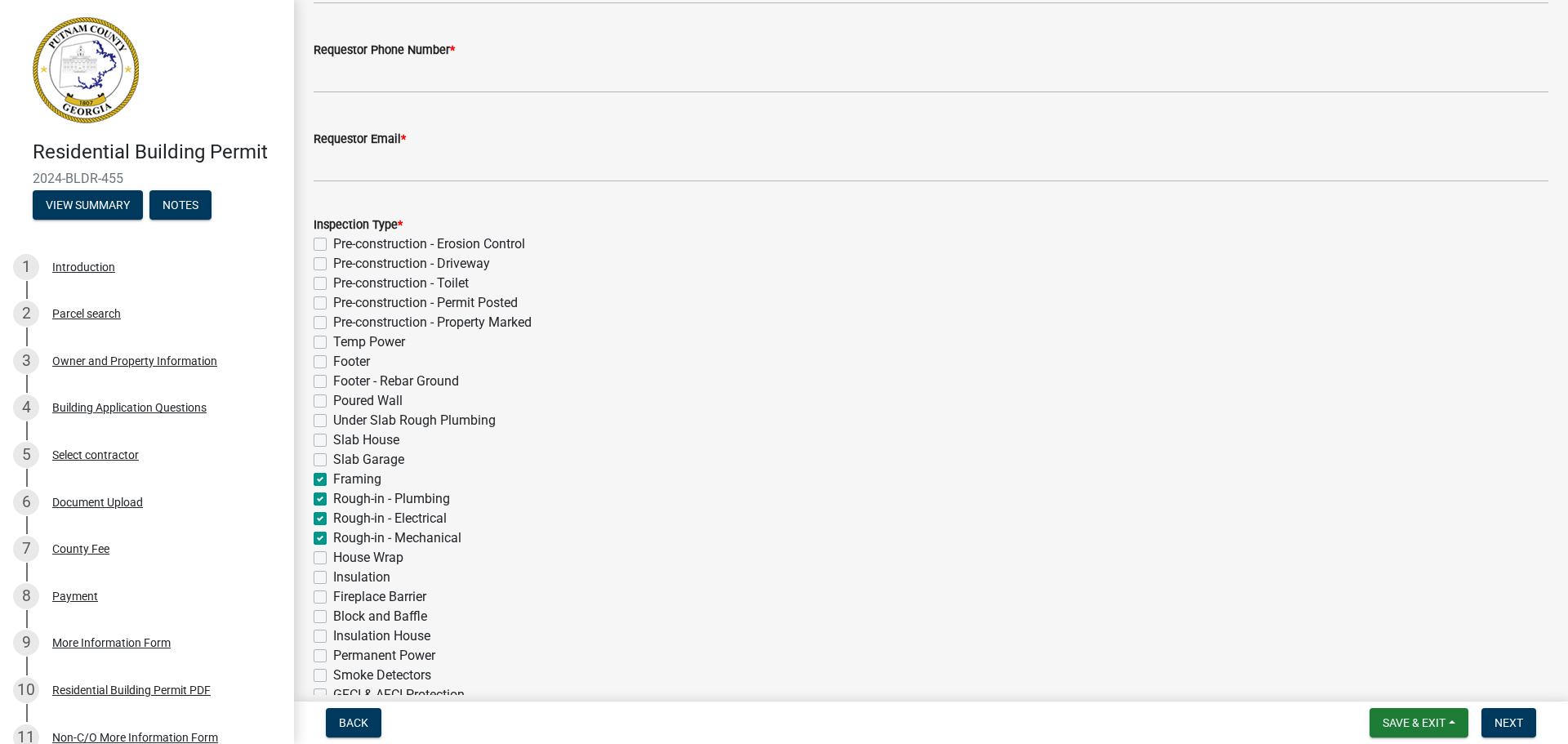
checkbox input "false"
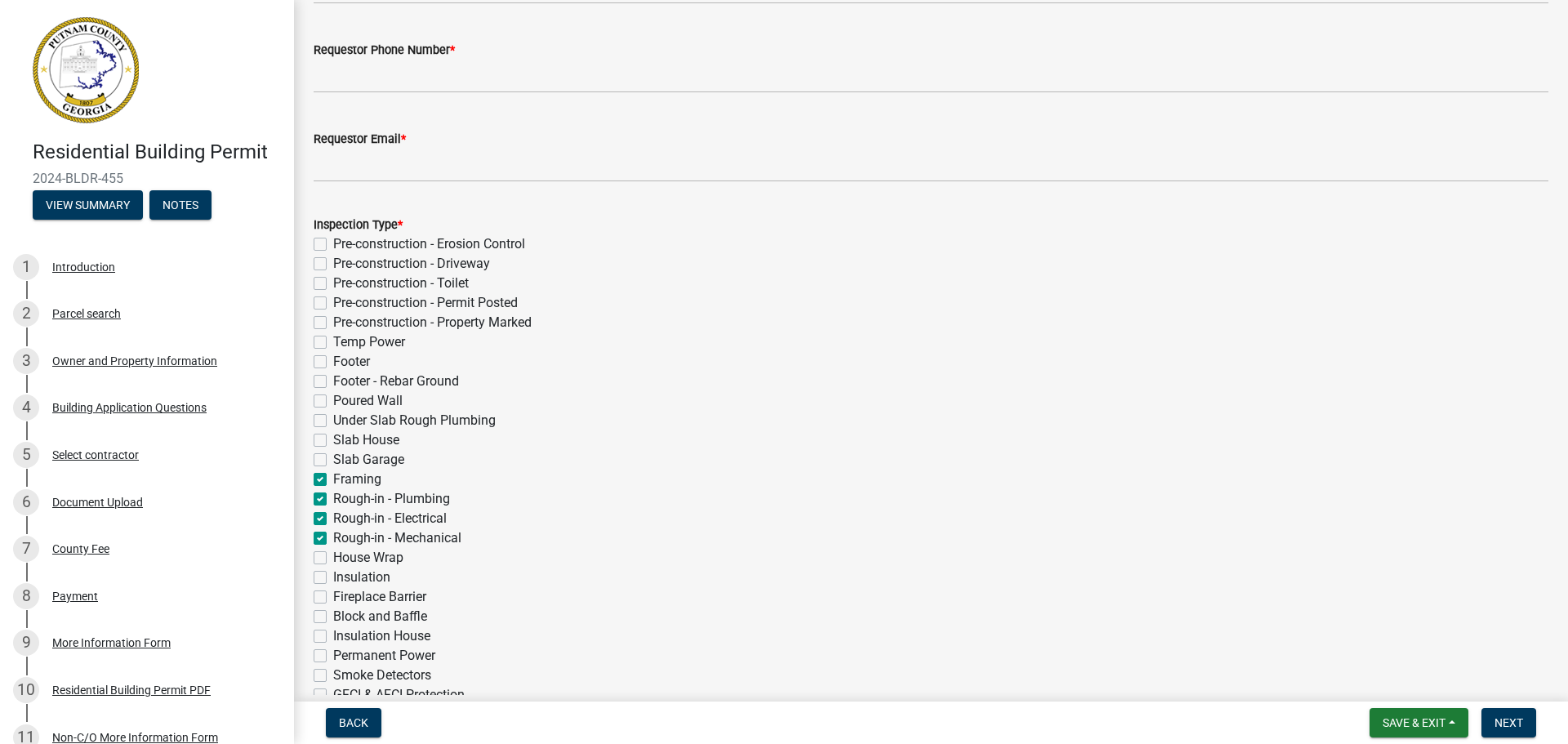
checkbox input "false"
click at [333, 483] on label "Framing" at bounding box center [357, 479] width 48 height 20
click at [333, 480] on input "Framing" at bounding box center [338, 474] width 10 height 10
checkbox input "false"
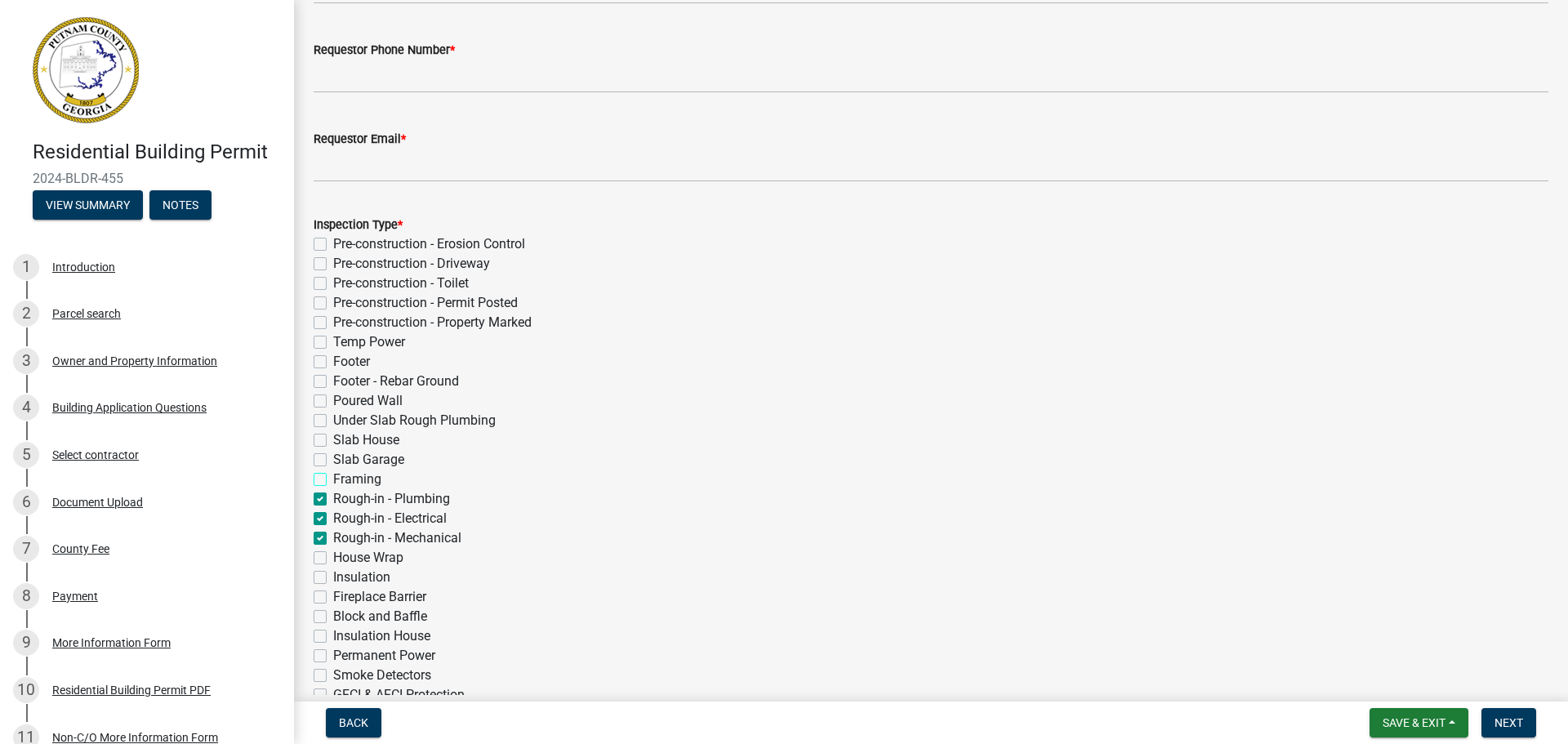
checkbox input "false"
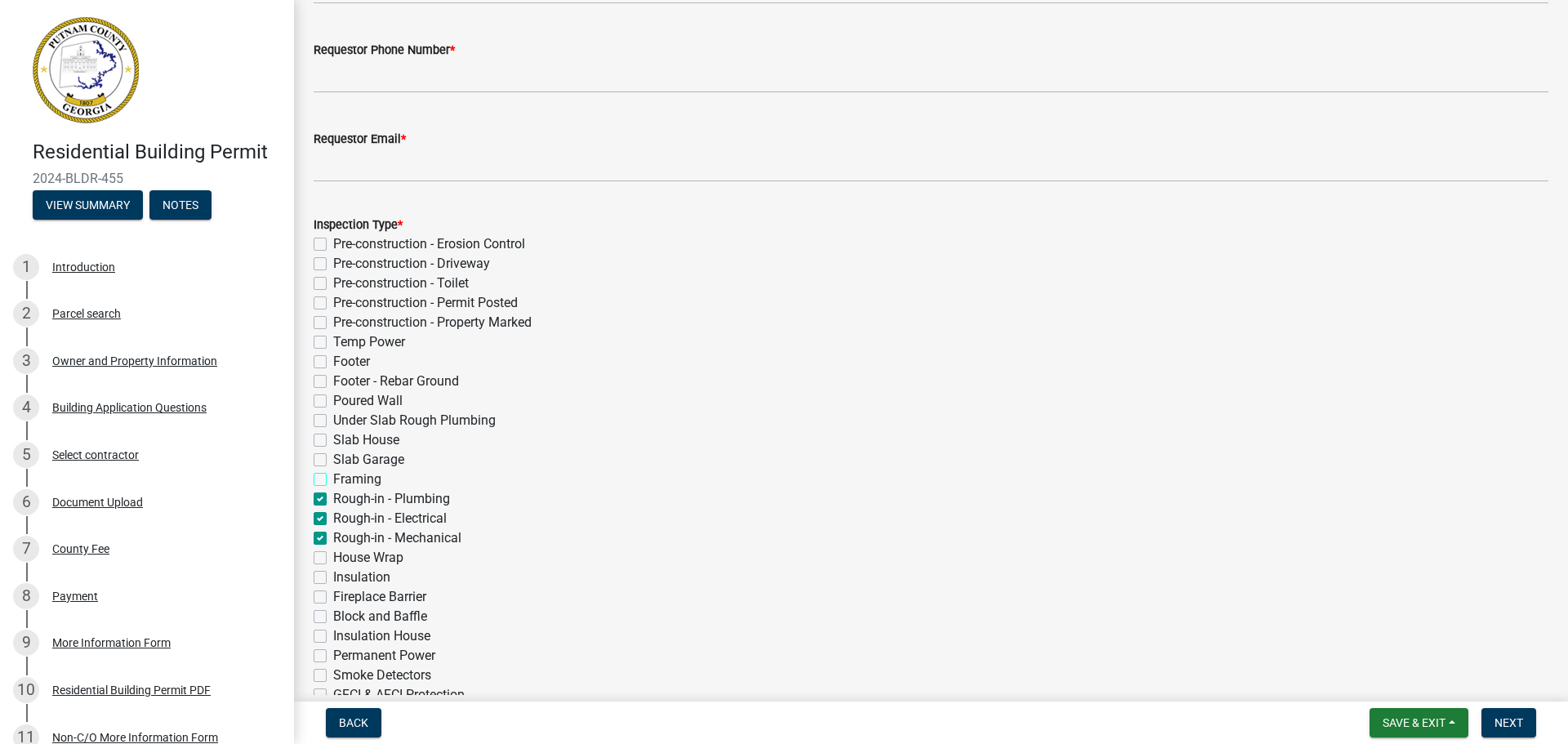
checkbox input "false"
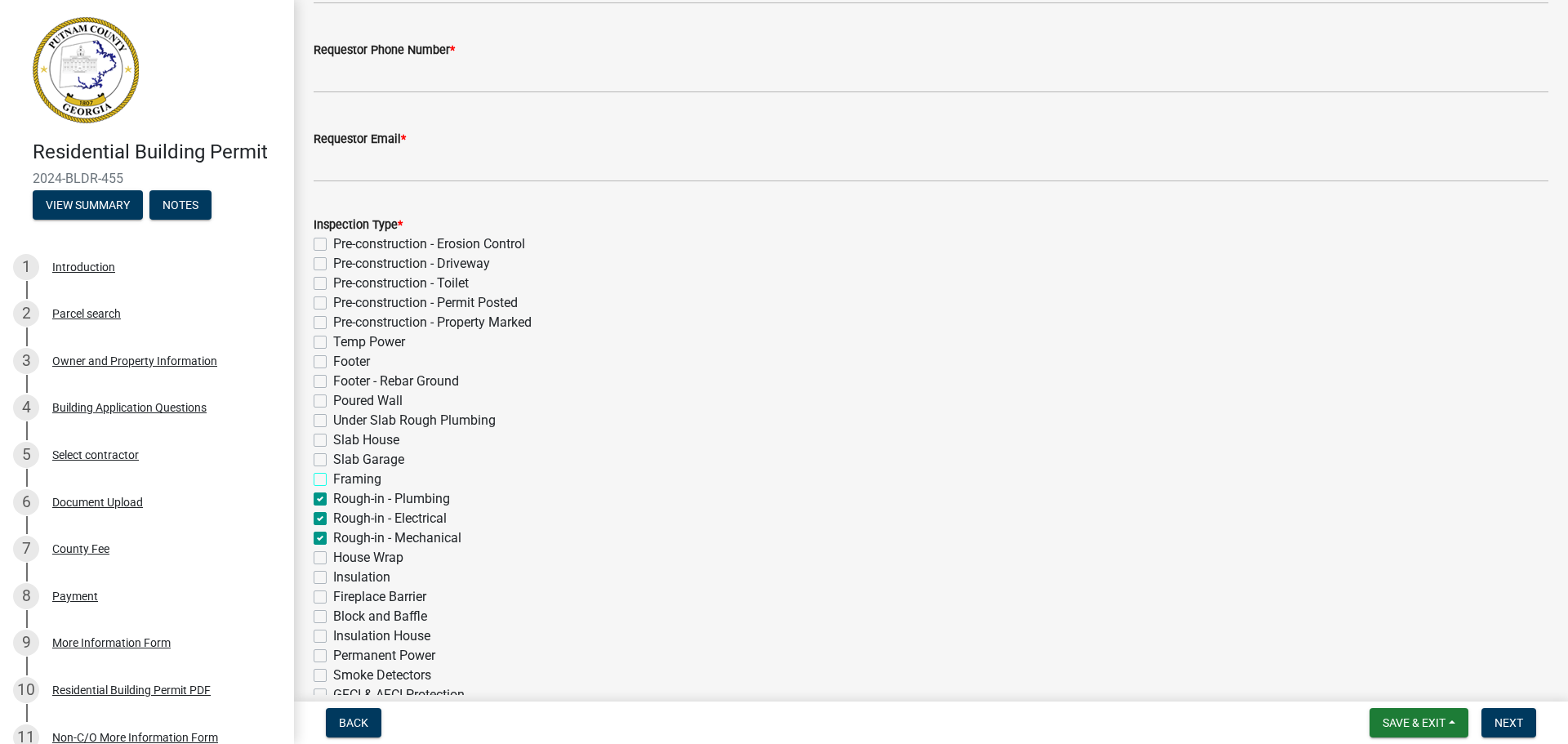
checkbox input "false"
checkbox input "true"
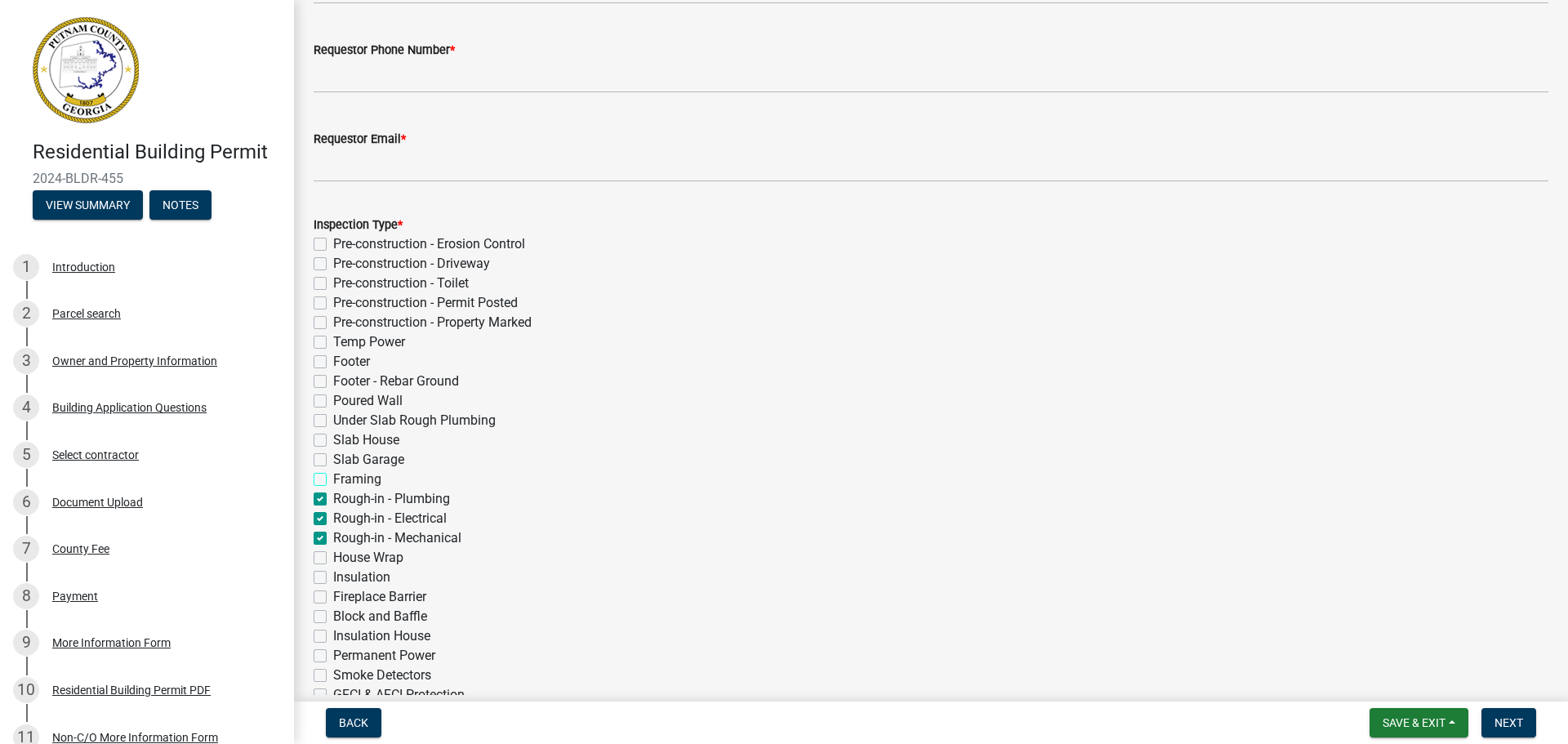
checkbox input "false"
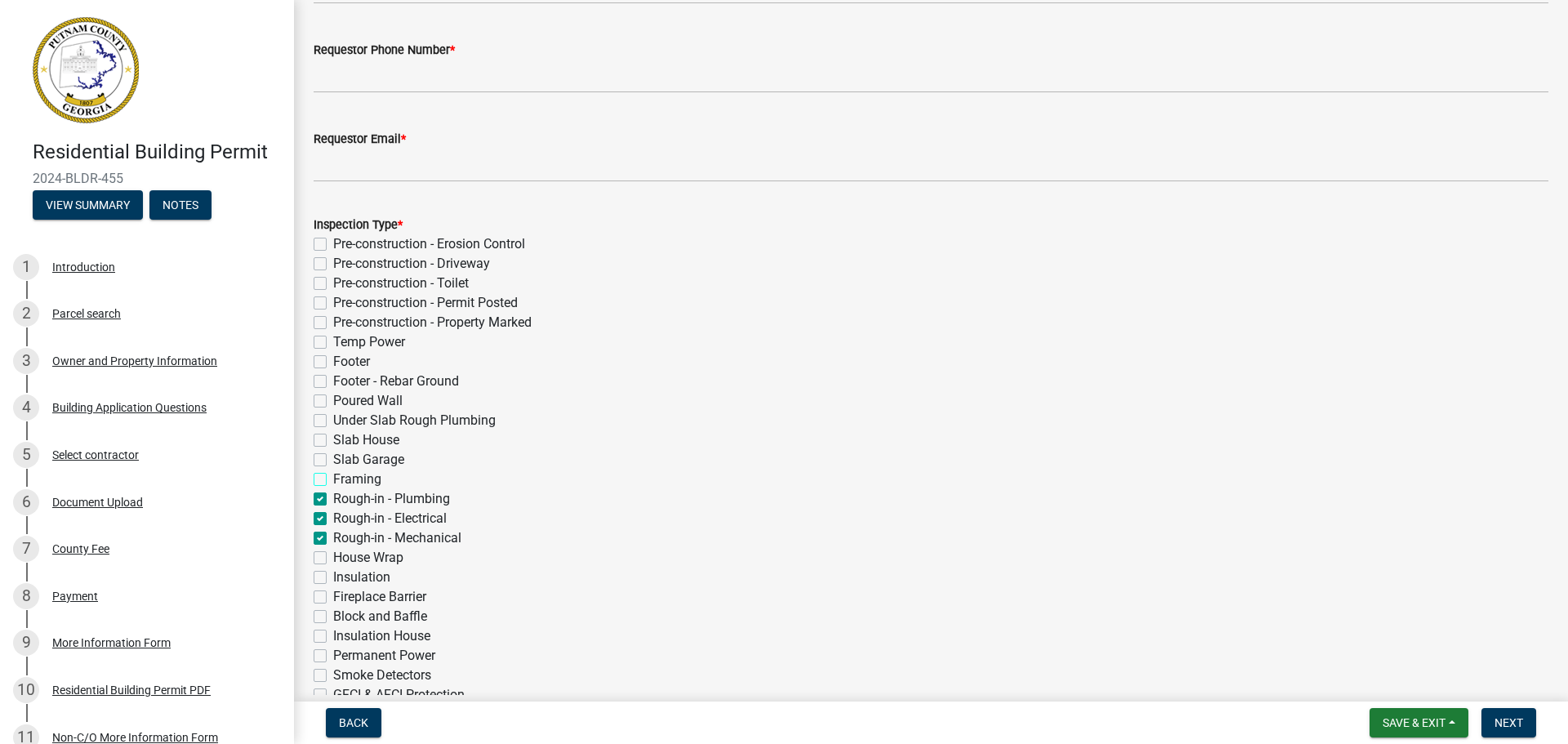
checkbox input "false"
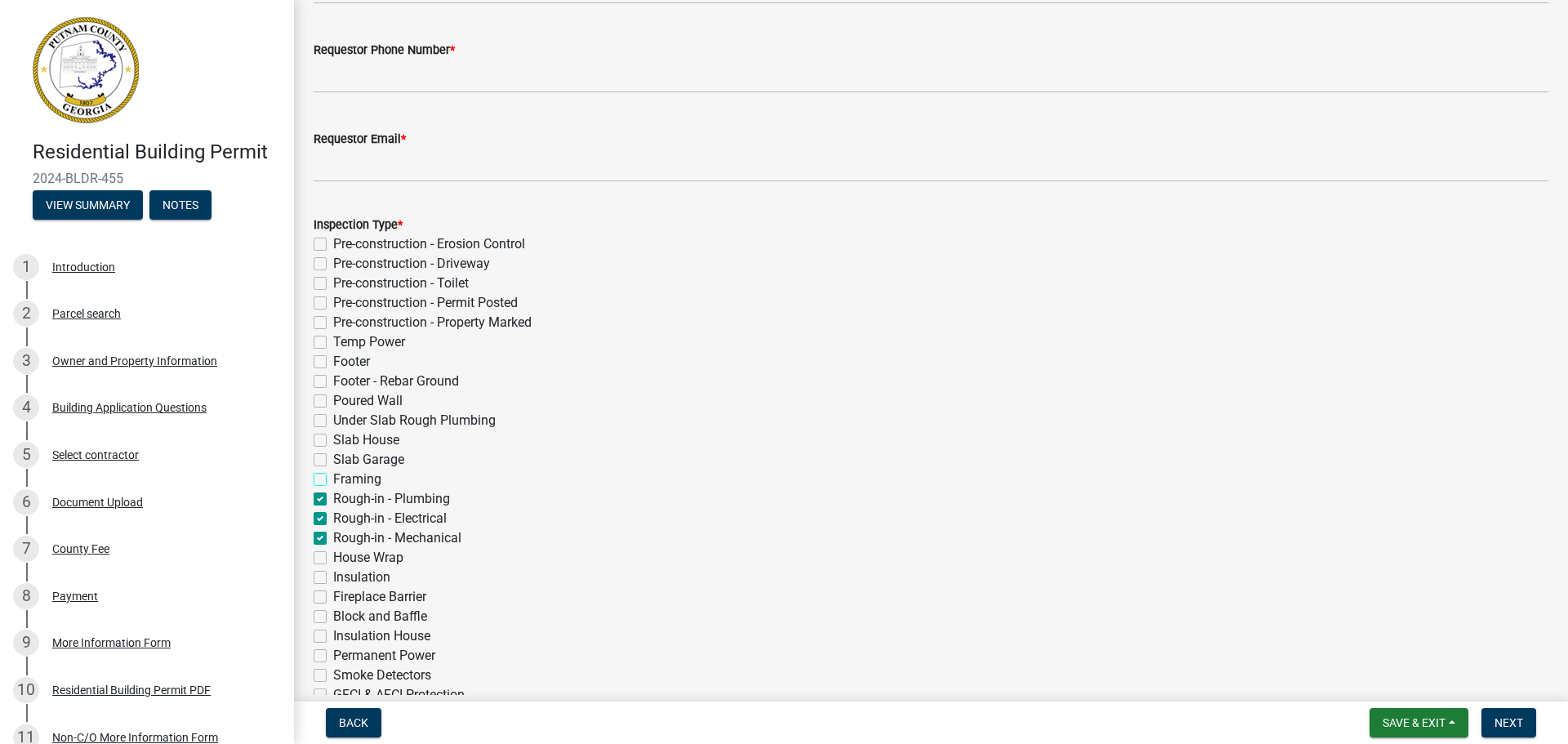
checkbox input "false"
click at [333, 499] on label "Rough-in - Plumbing" at bounding box center [392, 499] width 117 height 20
click at [333, 499] on input "Rough-in - Plumbing" at bounding box center [338, 494] width 10 height 10
checkbox input "false"
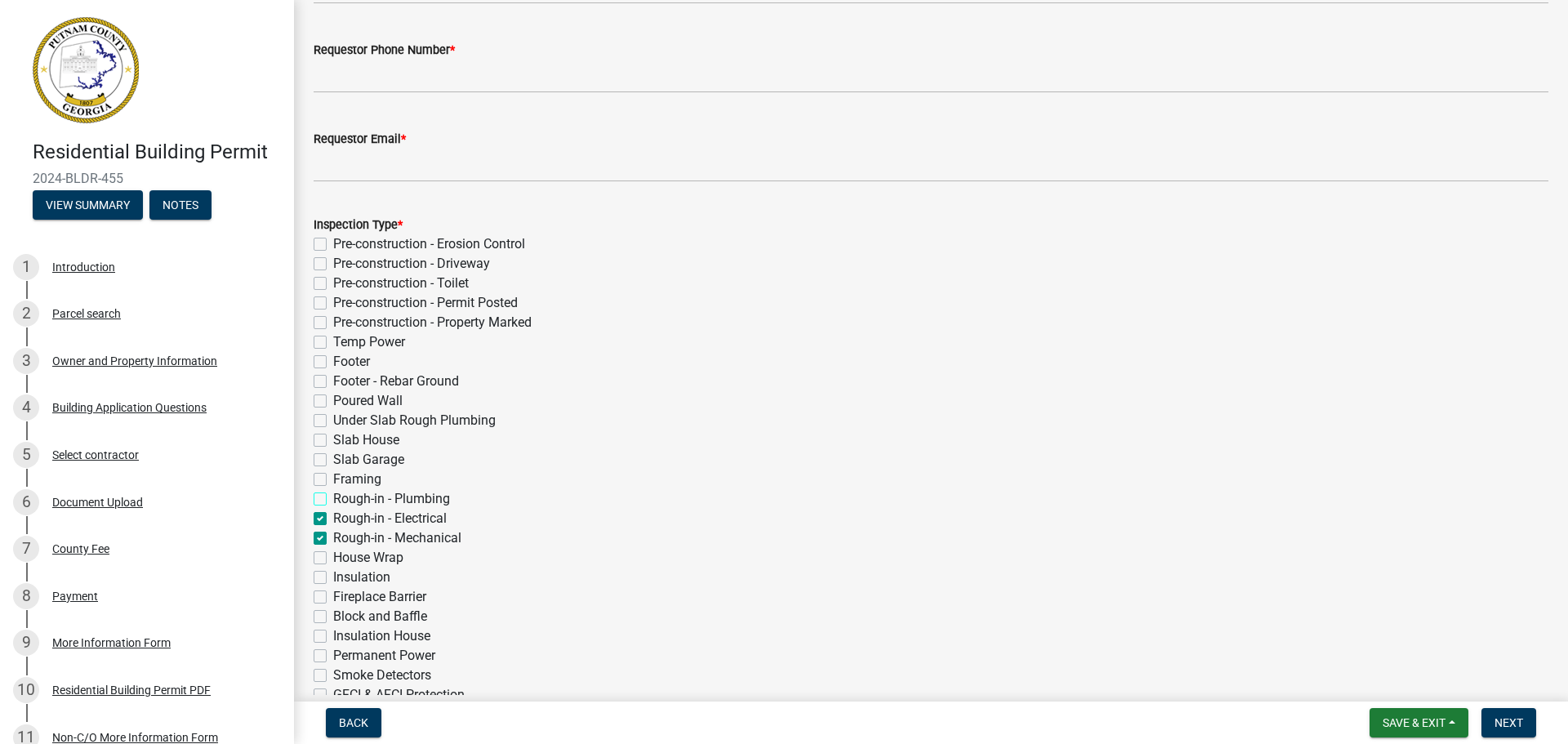
checkbox input "false"
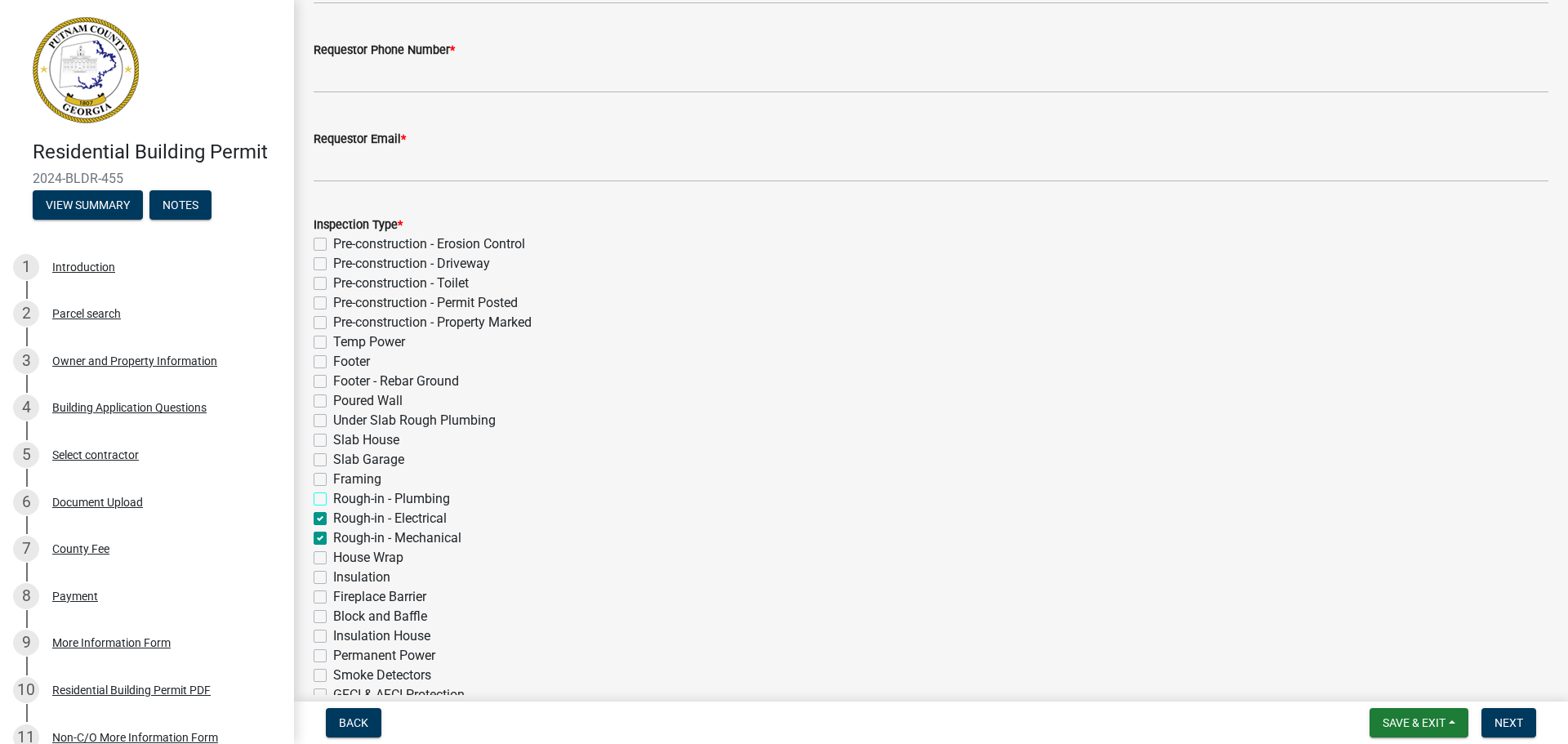
checkbox input "false"
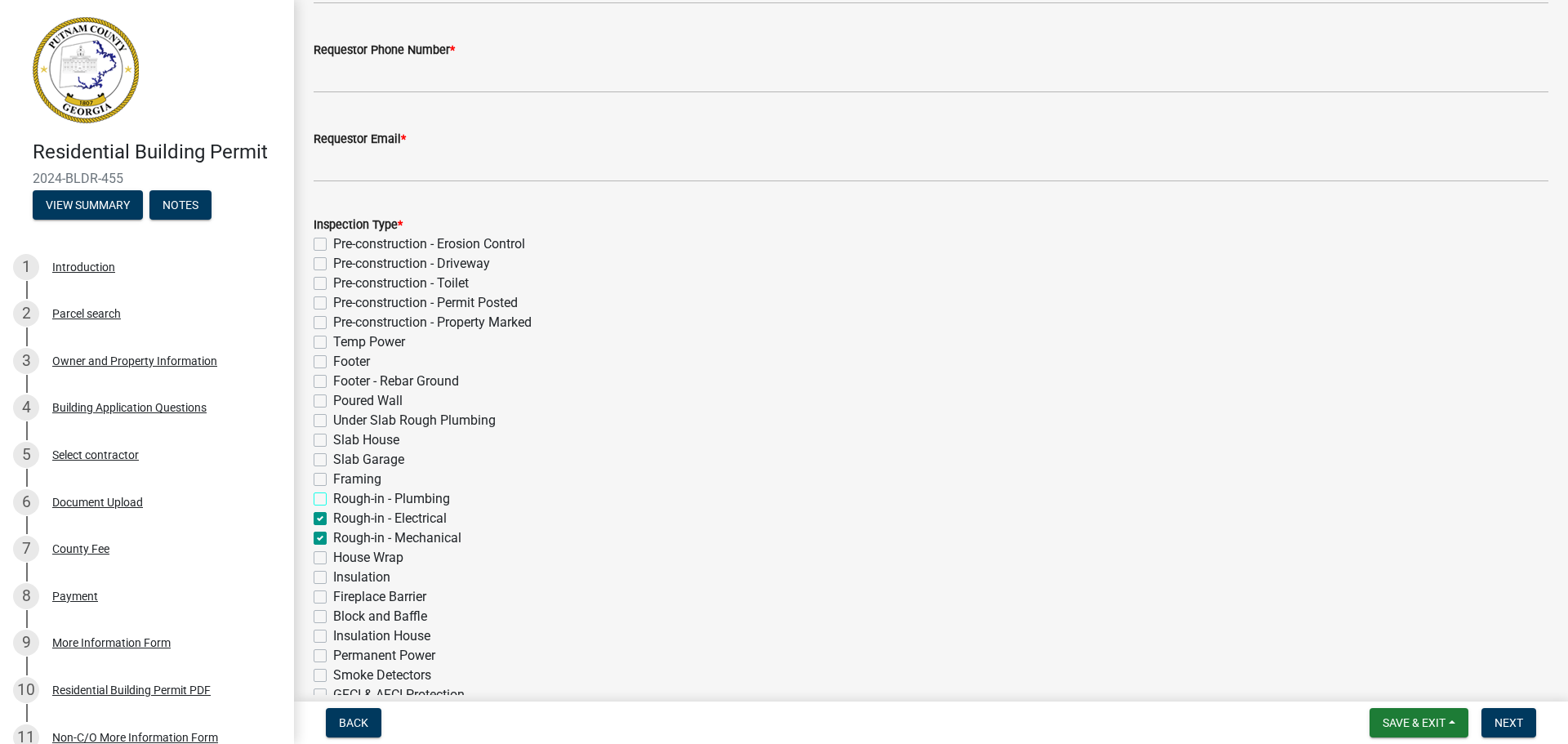
checkbox input "false"
checkbox input "true"
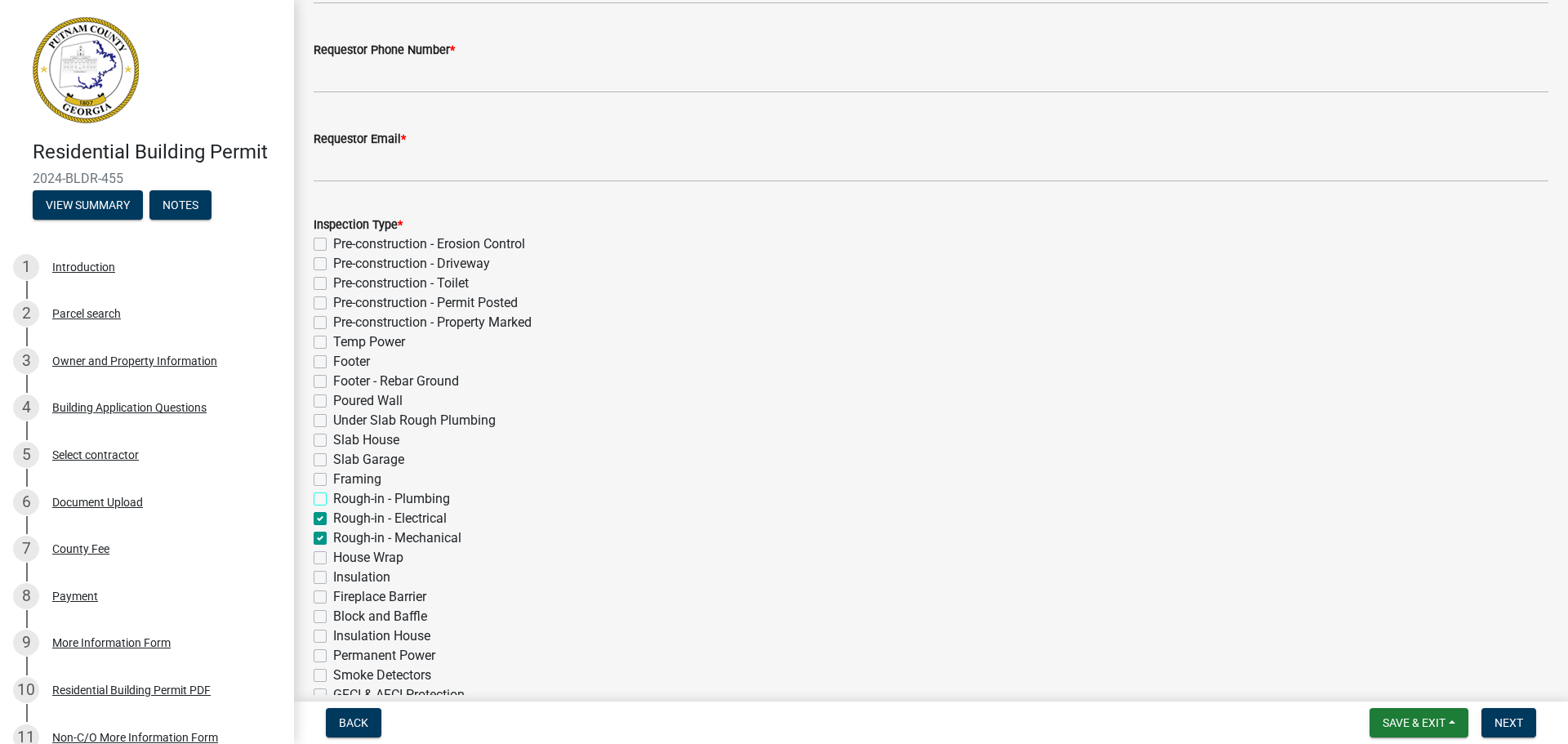
checkbox input "false"
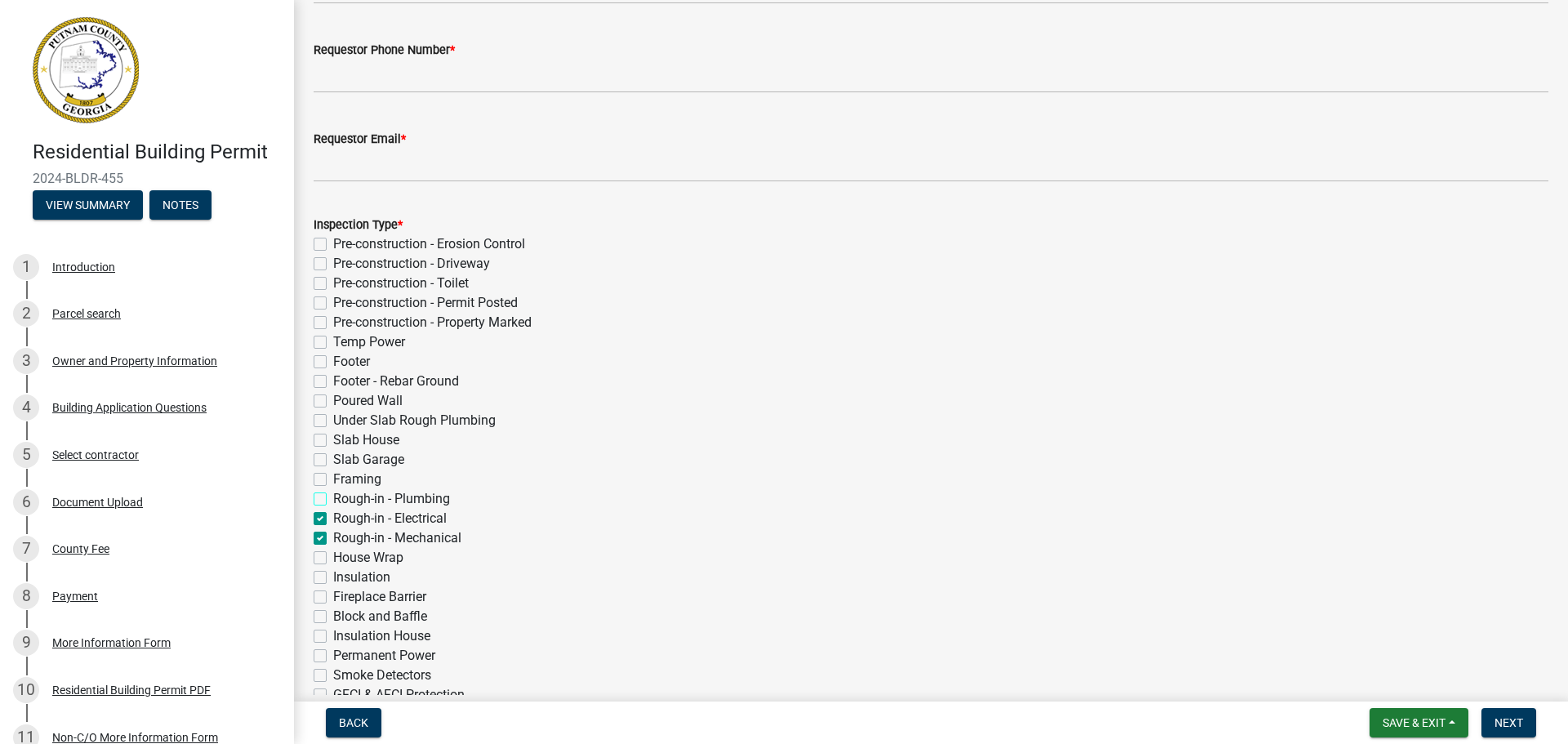
checkbox input "false"
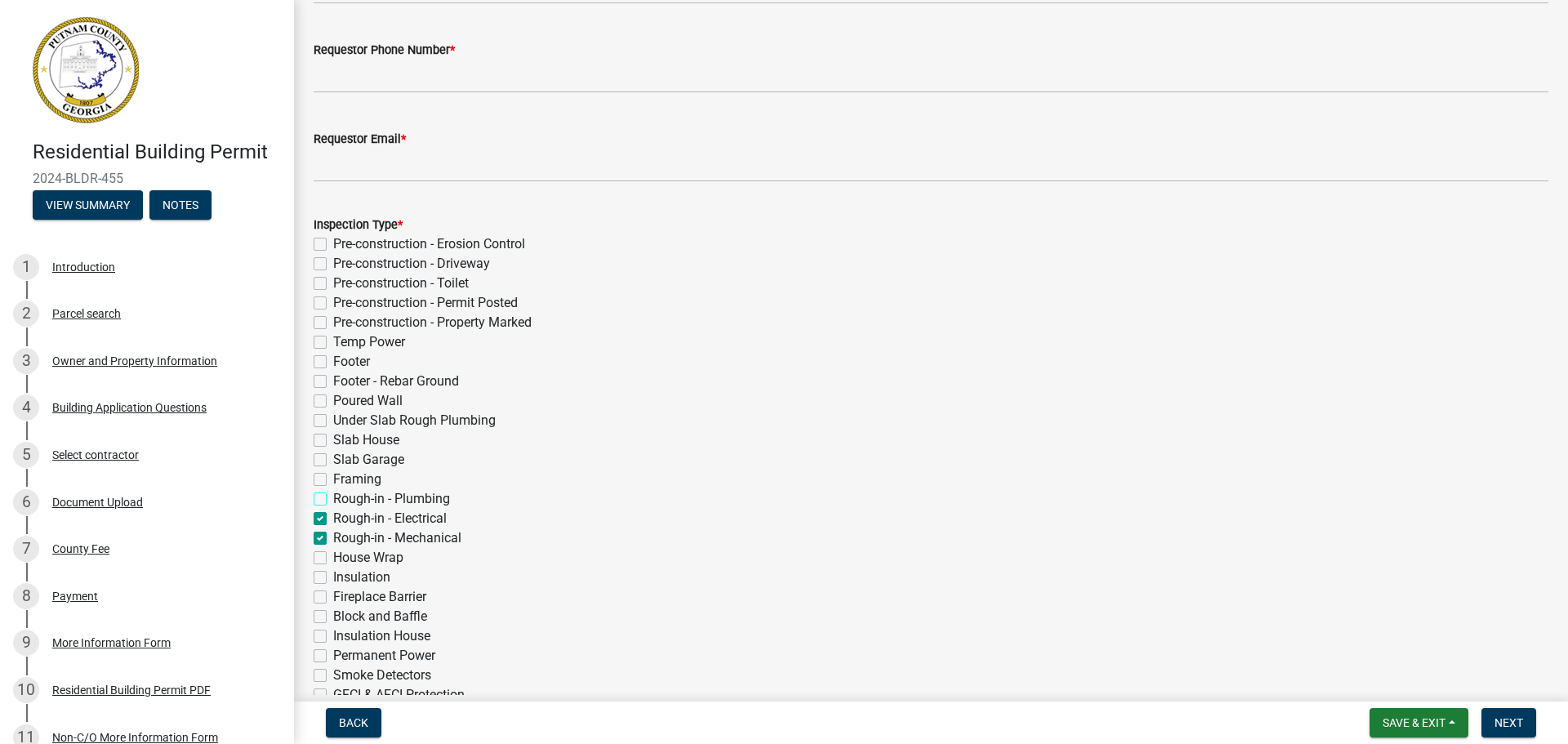
checkbox input "false"
click at [333, 518] on label "Rough-in - Electrical" at bounding box center [390, 518] width 113 height 20
click at [333, 518] on input "Rough-in - Electrical" at bounding box center [338, 513] width 10 height 10
checkbox input "false"
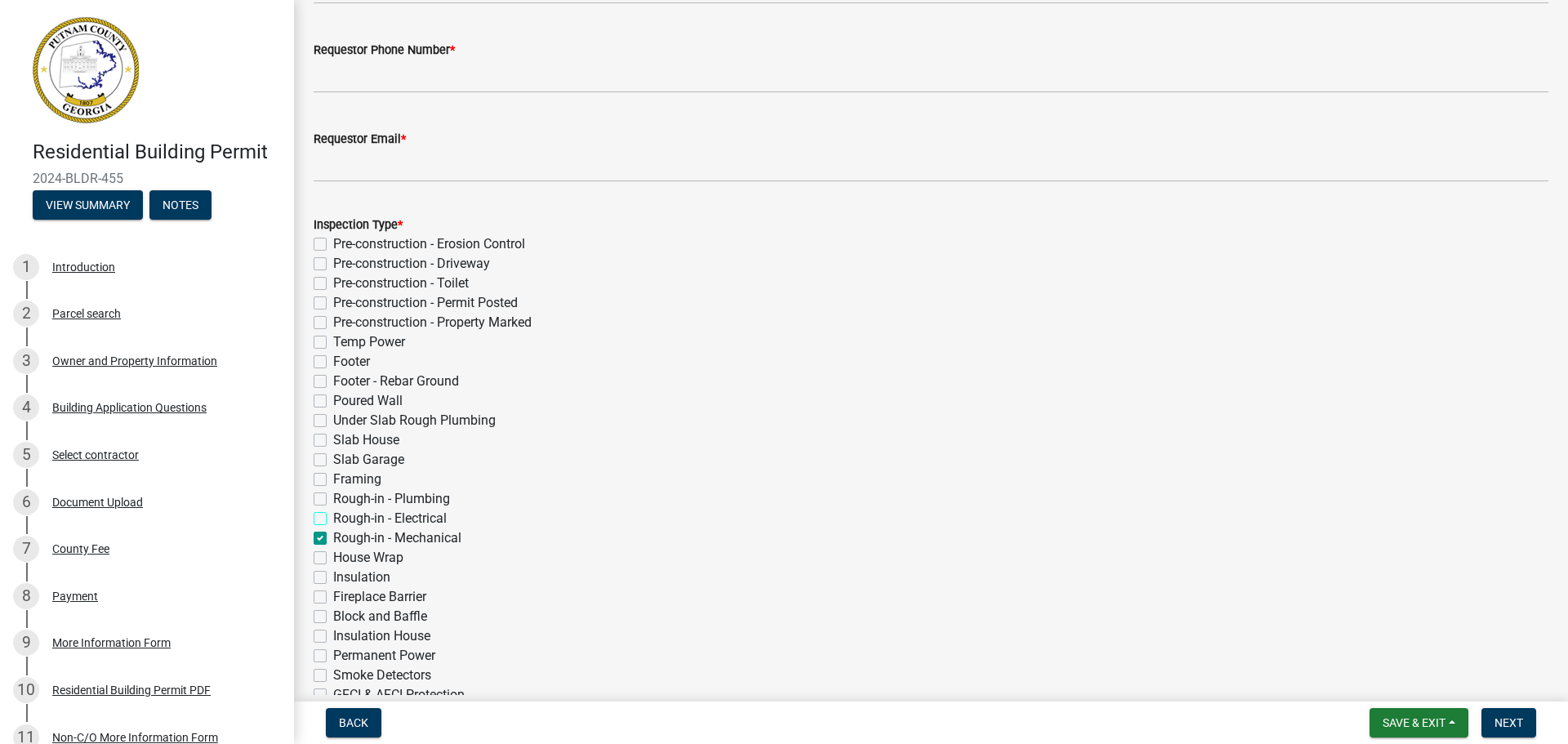
checkbox input "false"
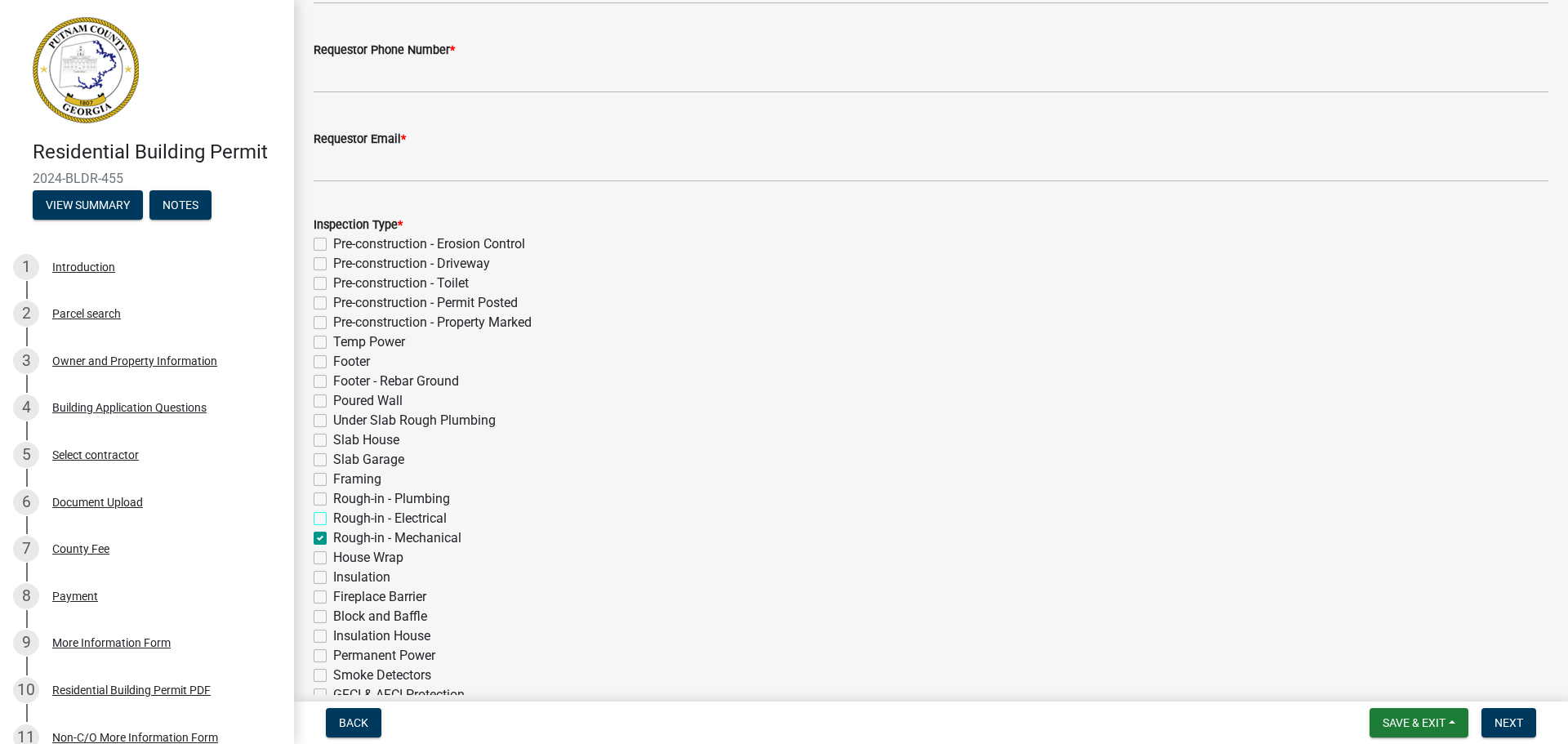
checkbox input "false"
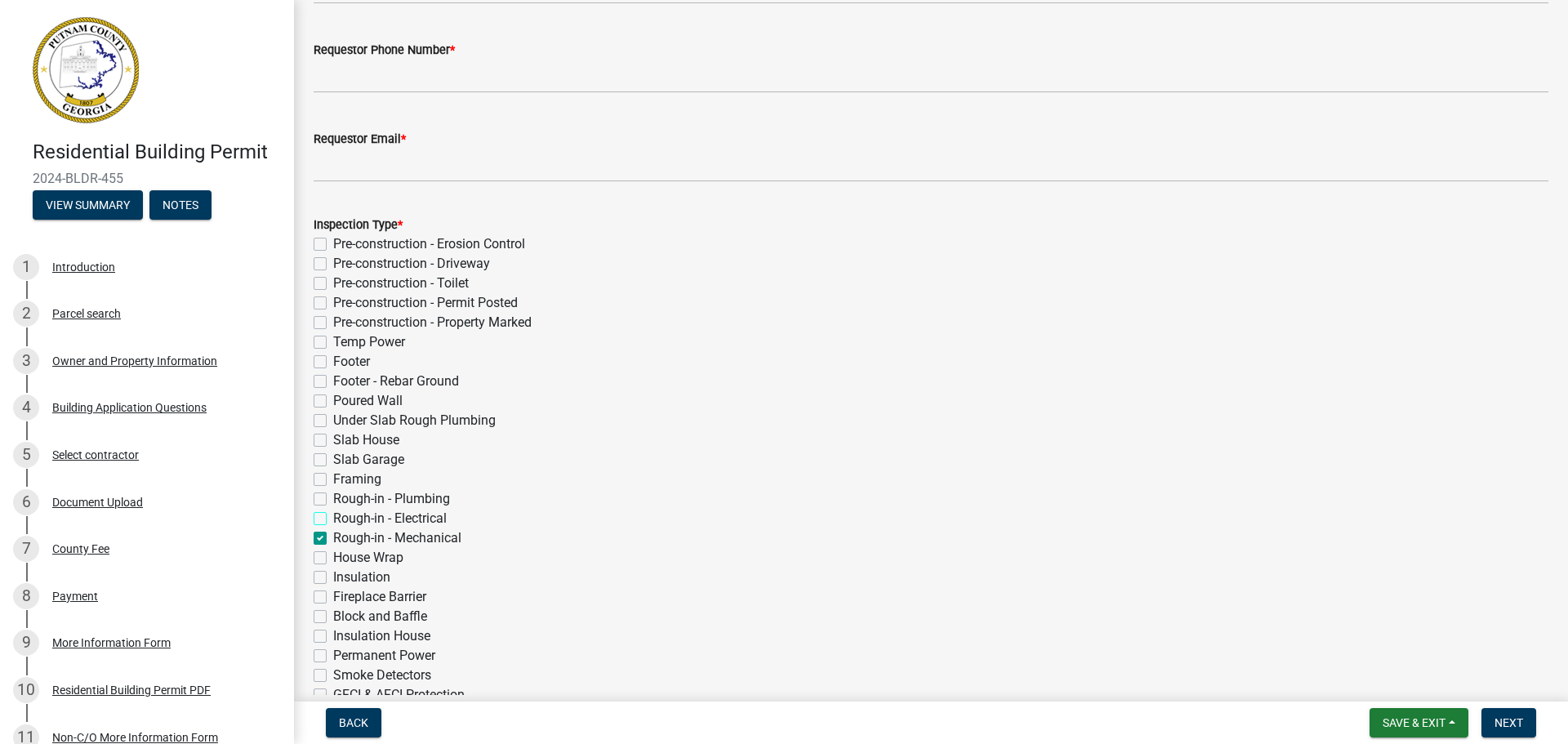
checkbox input "false"
checkbox input "true"
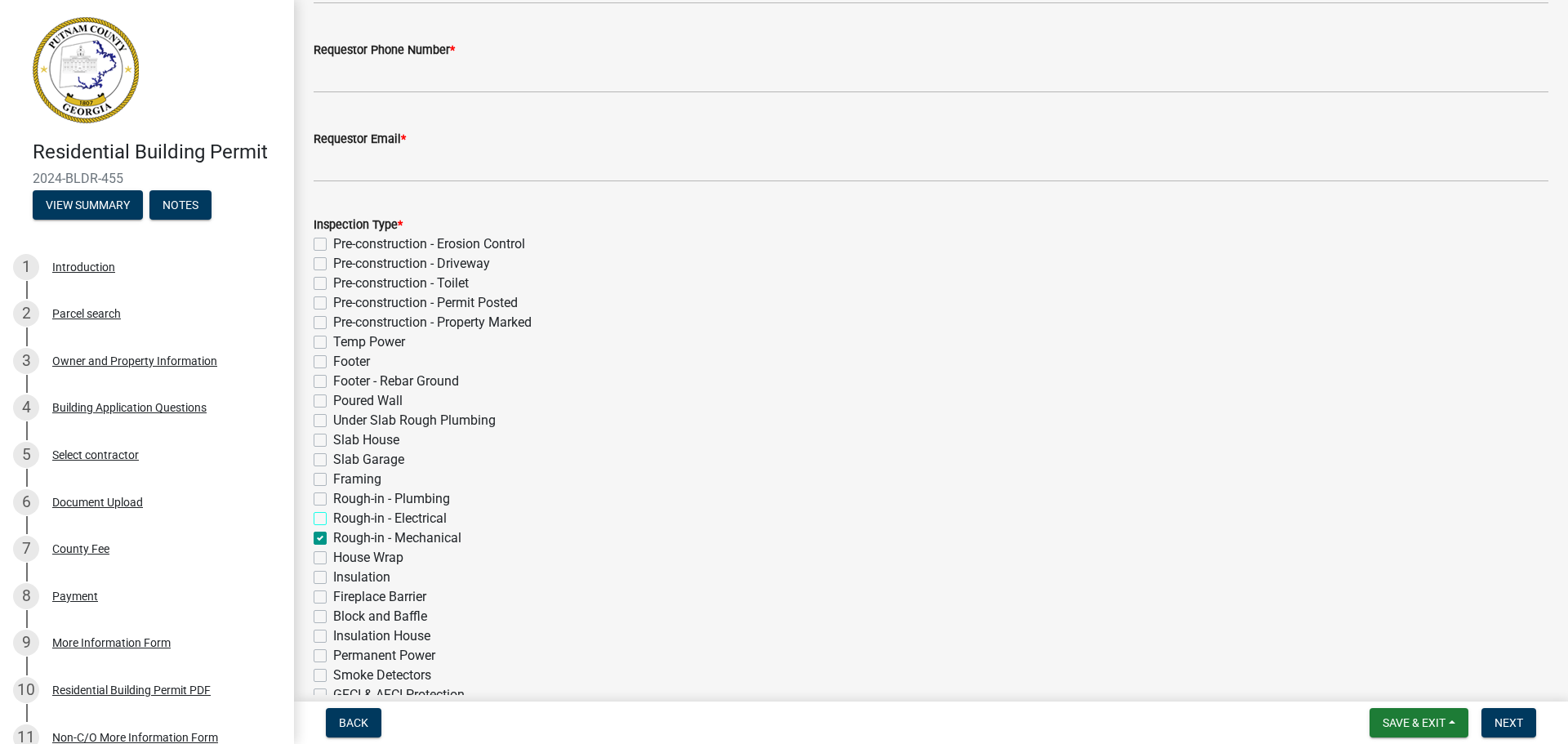
checkbox input "false"
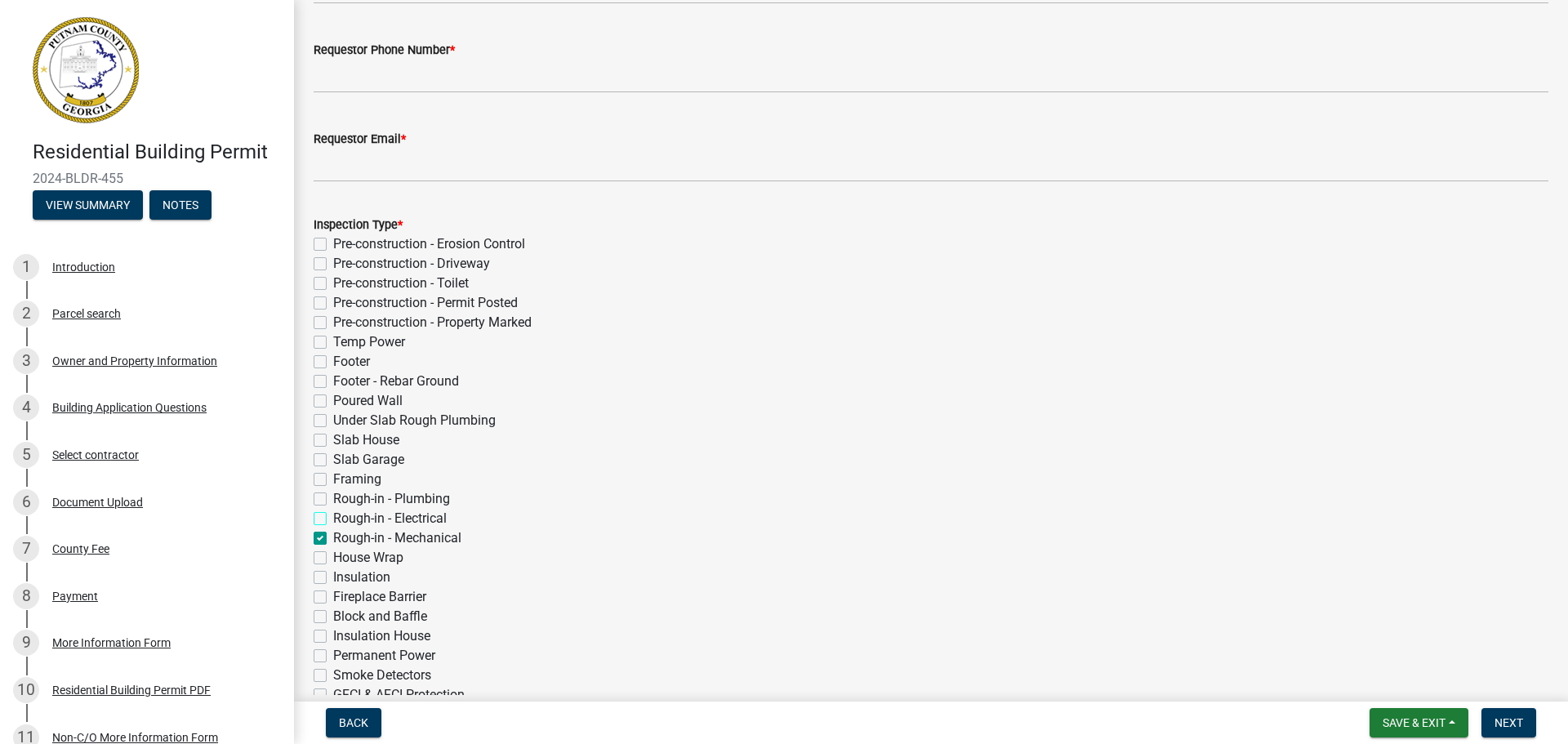
checkbox input "false"
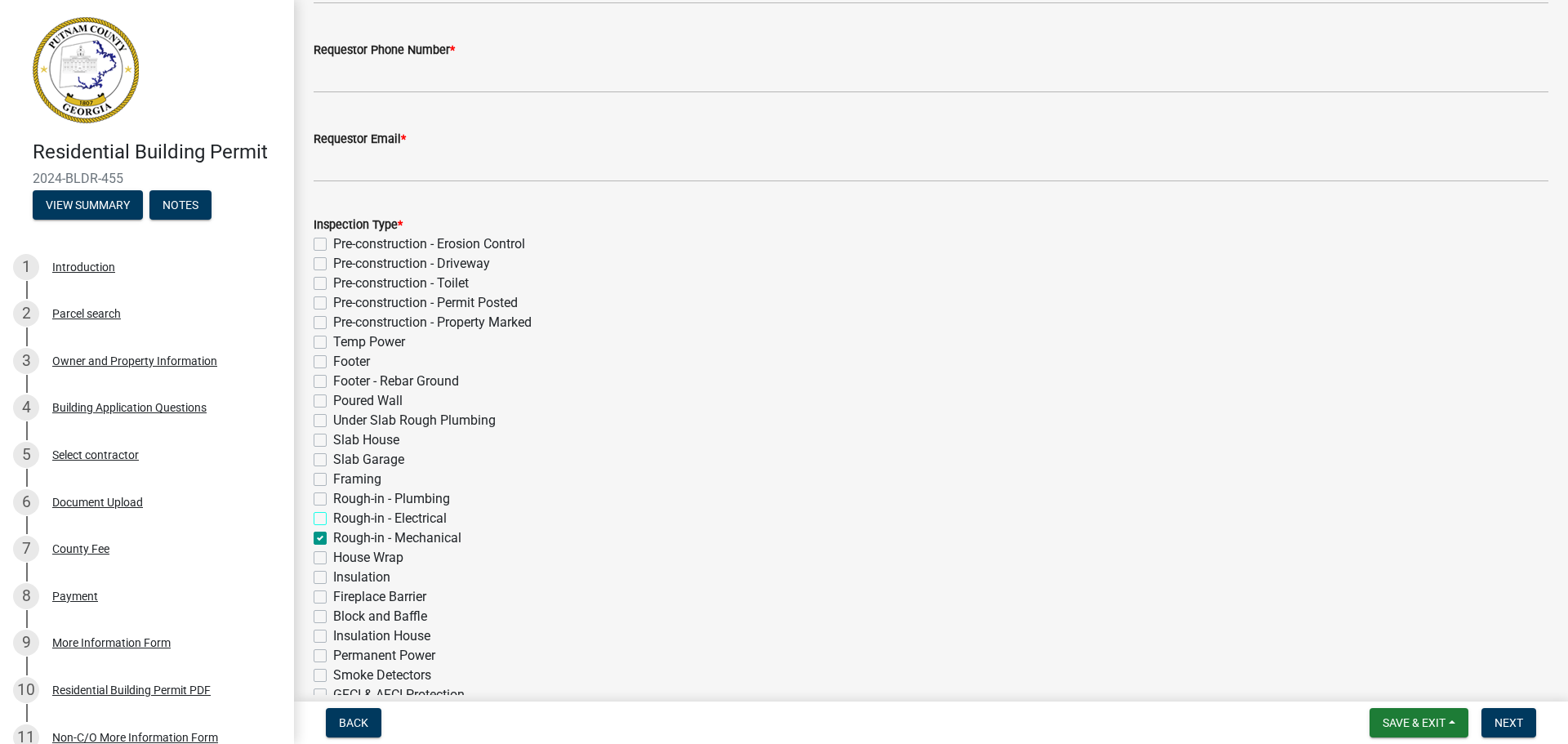
checkbox input "false"
click at [333, 540] on label "Rough-in - Mechanical" at bounding box center [397, 537] width 128 height 20
click at [333, 538] on input "Rough-in - Mechanical" at bounding box center [338, 533] width 10 height 10
checkbox input "false"
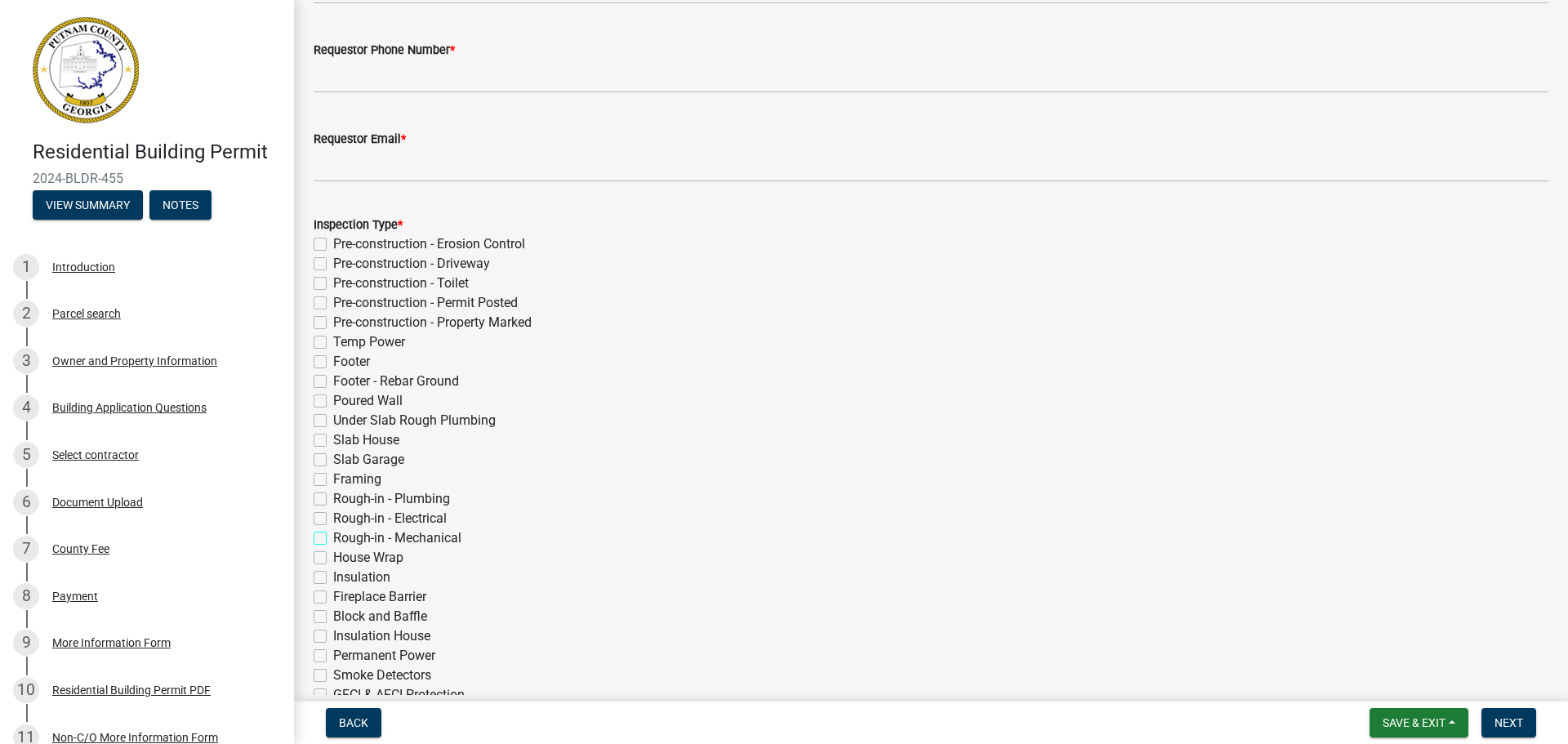
checkbox input "false"
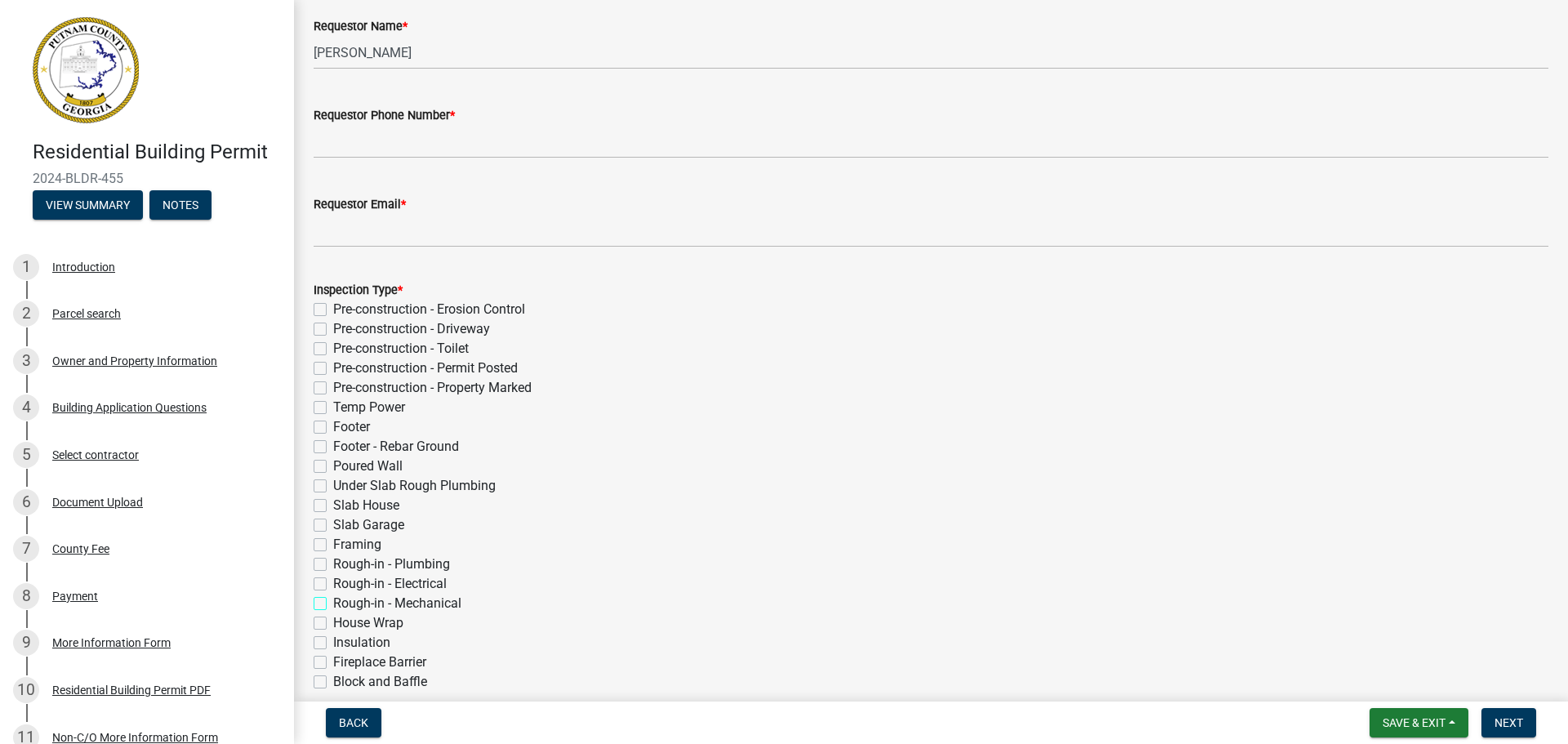
scroll to position [326, 0]
